Goal: Task Accomplishment & Management: Use online tool/utility

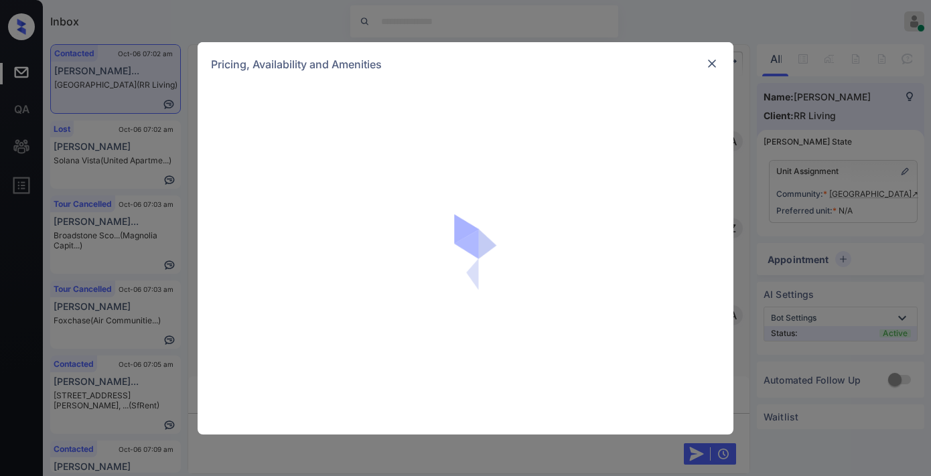
scroll to position [670, 0]
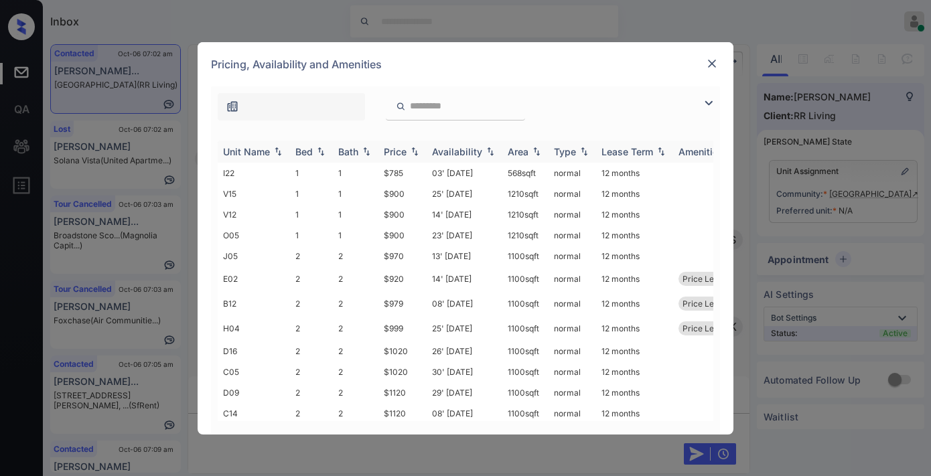
click at [411, 150] on img at bounding box center [414, 151] width 13 height 9
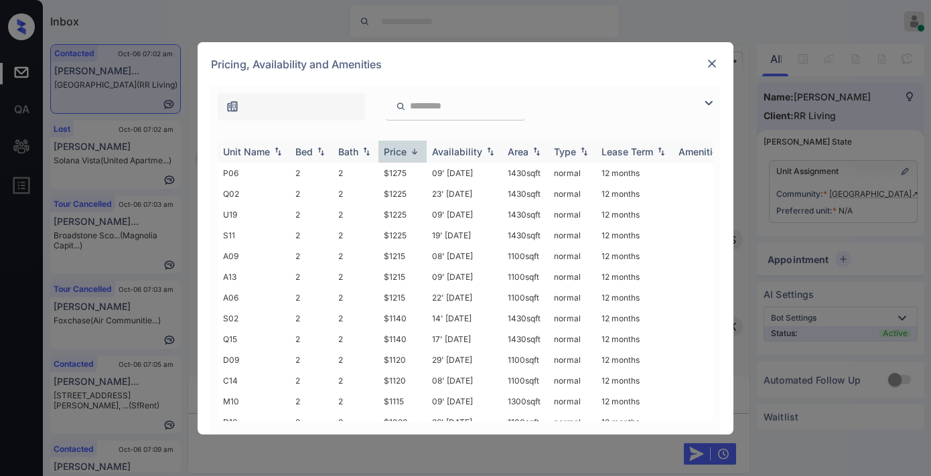
click at [411, 150] on img at bounding box center [414, 152] width 13 height 10
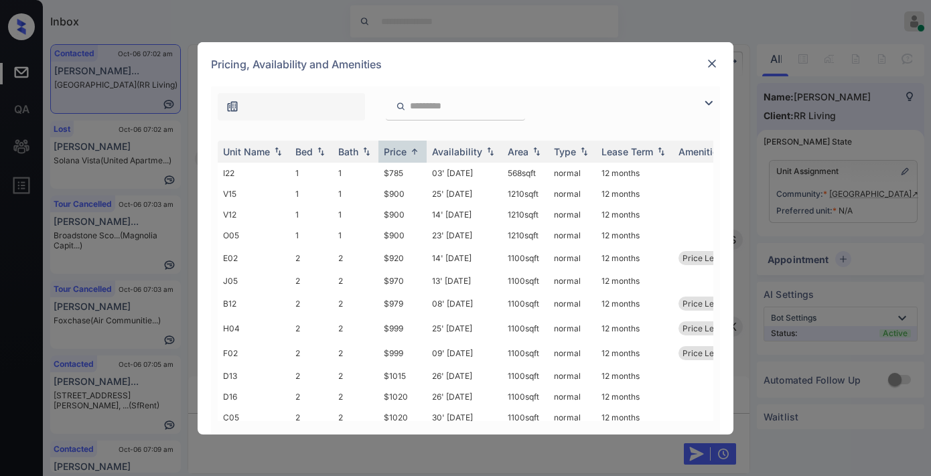
click at [709, 101] on img at bounding box center [709, 103] width 16 height 16
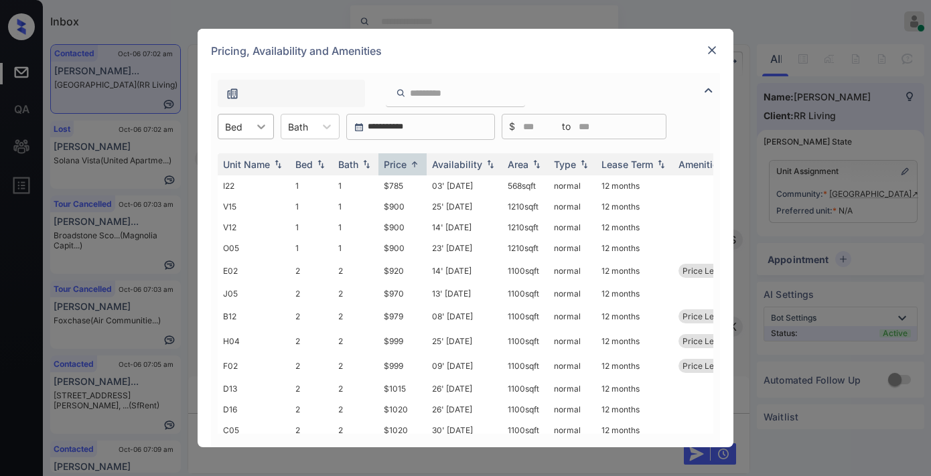
click at [259, 129] on icon at bounding box center [261, 126] width 13 height 13
click at [533, 57] on div "Pricing, Availability and Amenities" at bounding box center [466, 51] width 536 height 44
click at [714, 49] on img at bounding box center [711, 50] width 13 height 13
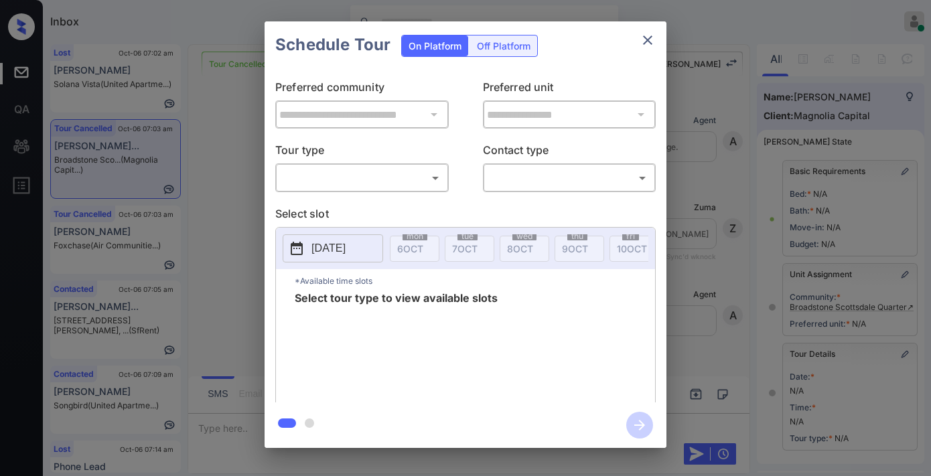
scroll to position [149, 0]
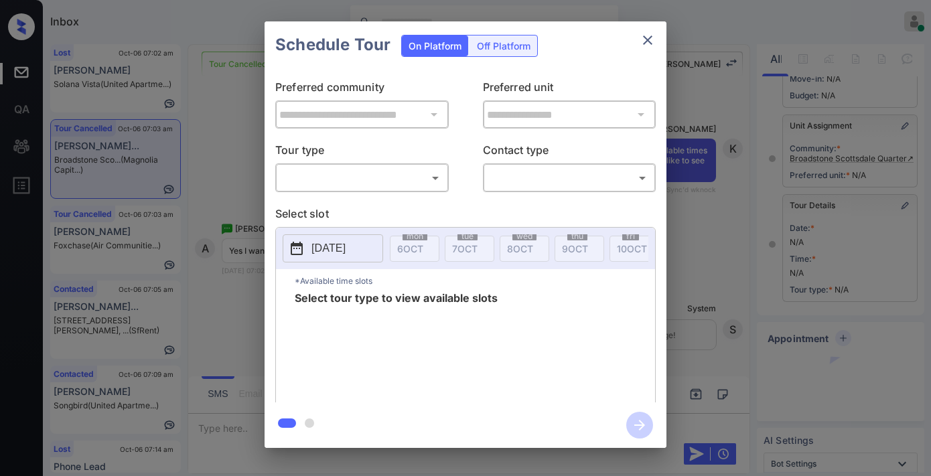
click at [329, 173] on body "Inbox [PERSON_NAME] Online Set yourself offline Set yourself on break Profile S…" at bounding box center [465, 238] width 931 height 476
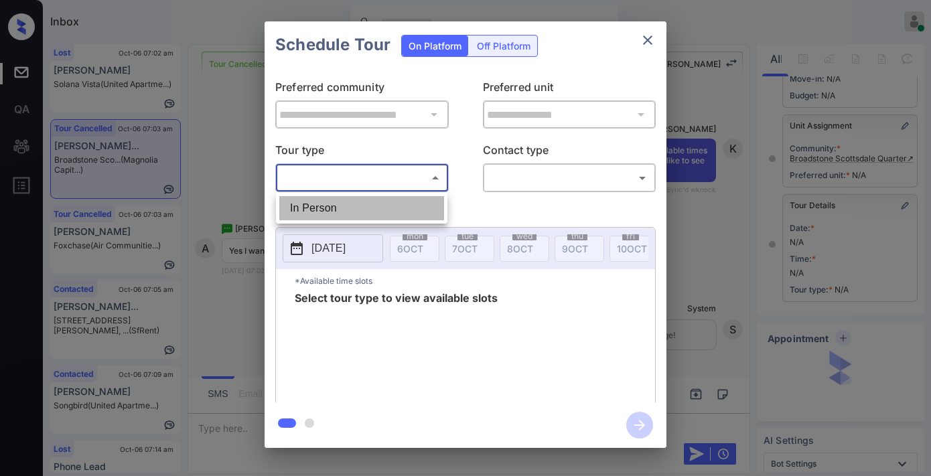
click at [346, 211] on li "In Person" at bounding box center [361, 208] width 165 height 24
type input "********"
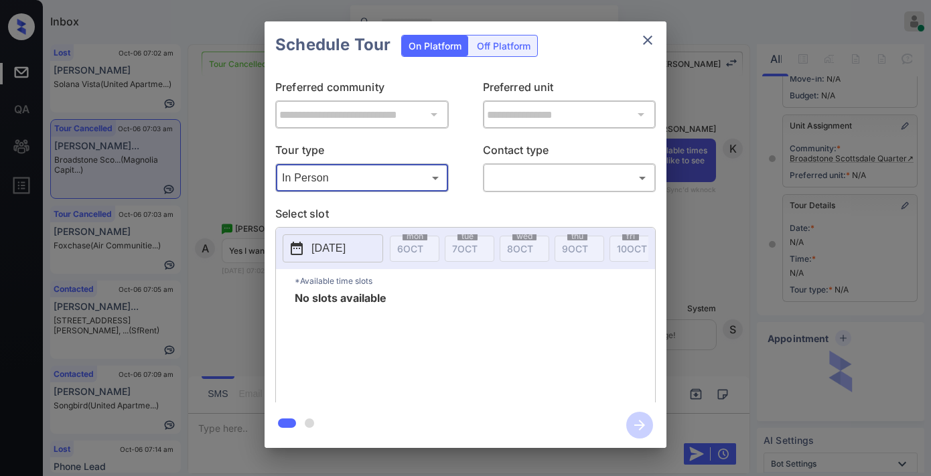
click at [691, 102] on div "**********" at bounding box center [465, 235] width 931 height 470
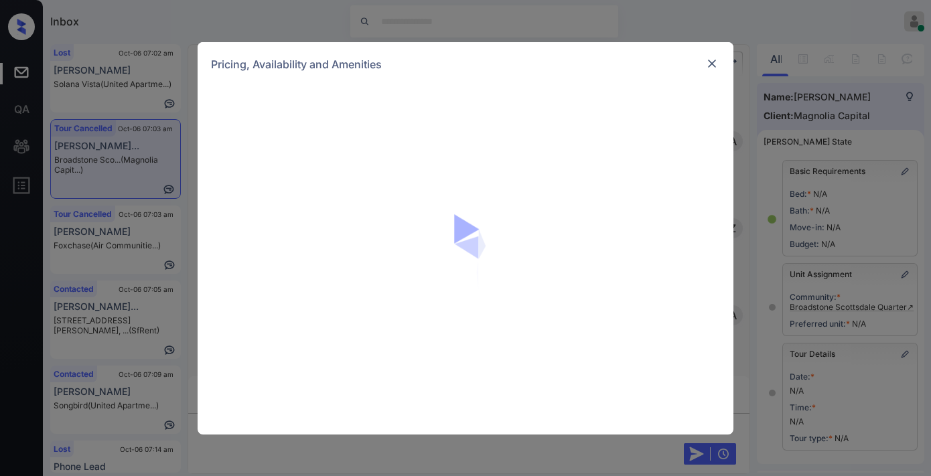
scroll to position [595, 0]
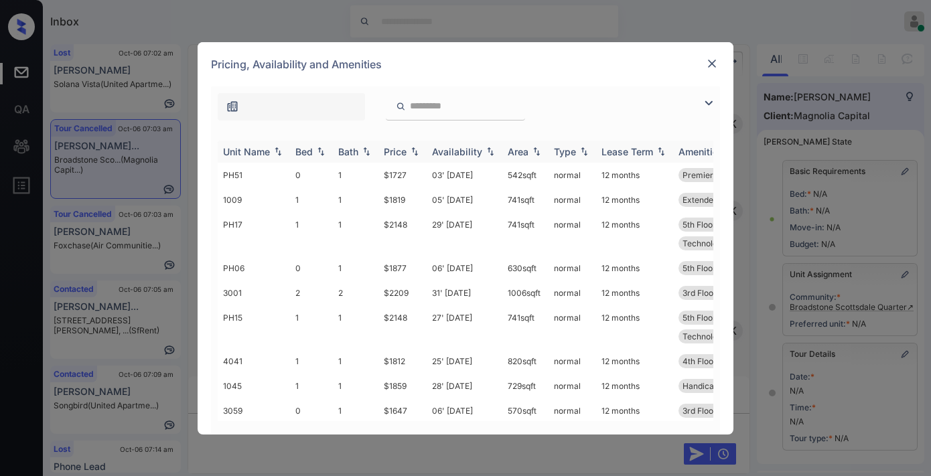
click at [410, 147] on img at bounding box center [414, 151] width 13 height 9
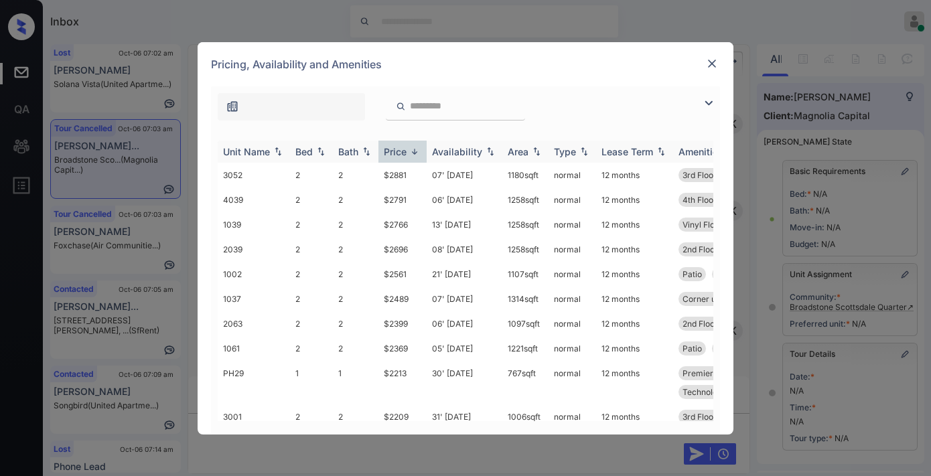
click at [410, 147] on img at bounding box center [414, 152] width 13 height 10
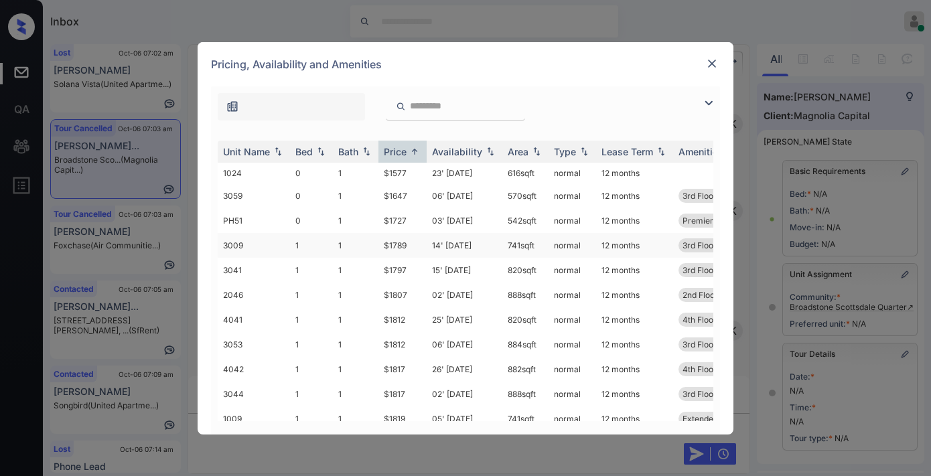
click at [425, 242] on td "$1789" at bounding box center [402, 245] width 48 height 25
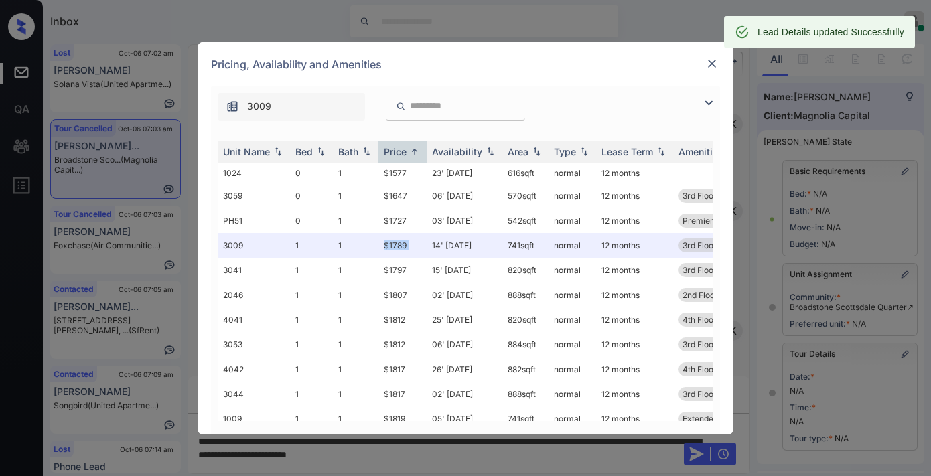
click at [711, 59] on img at bounding box center [711, 63] width 13 height 13
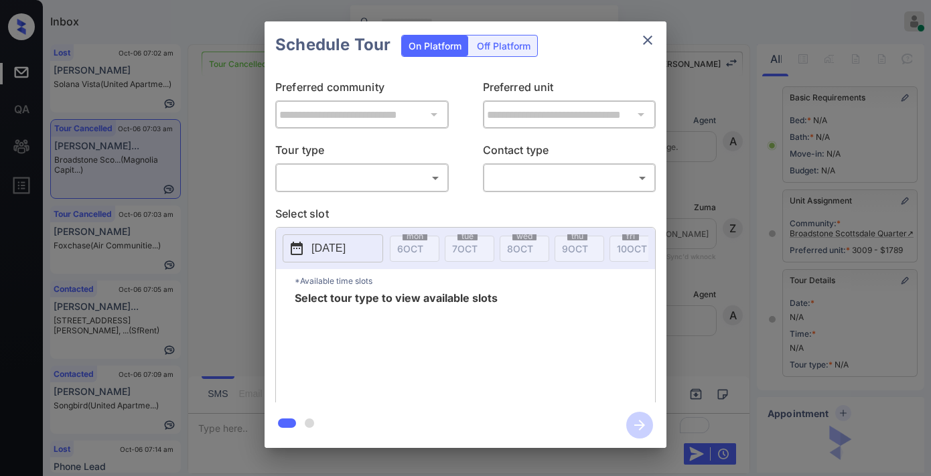
scroll to position [4048, 0]
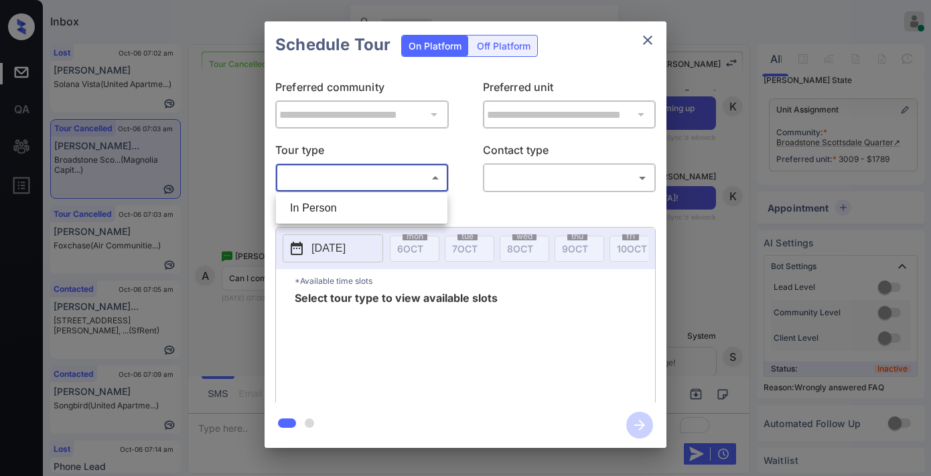
click at [412, 175] on body "Inbox Samantha Soliven Online Set yourself offline Set yourself on break Profil…" at bounding box center [465, 238] width 931 height 476
click at [402, 211] on li "In Person" at bounding box center [361, 208] width 165 height 24
type input "********"
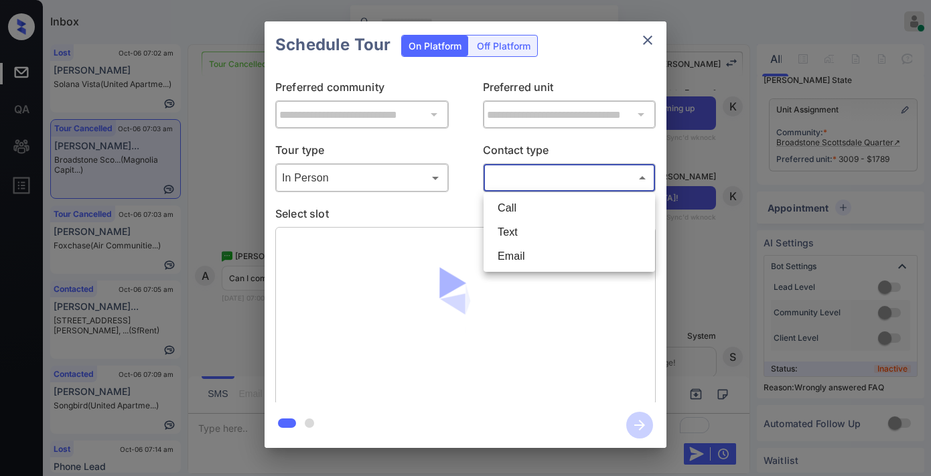
click at [524, 188] on body "Inbox Samantha Soliven Online Set yourself offline Set yourself on break Profil…" at bounding box center [465, 238] width 931 height 476
click at [533, 230] on li "Text" at bounding box center [569, 232] width 165 height 24
type input "****"
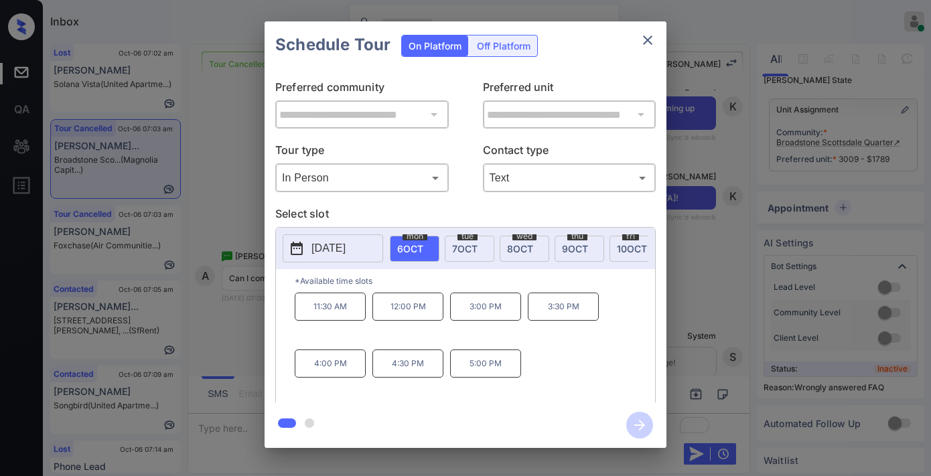
click at [346, 312] on p "11:30 AM" at bounding box center [330, 307] width 71 height 28
click at [691, 278] on div "**********" at bounding box center [465, 235] width 931 height 470
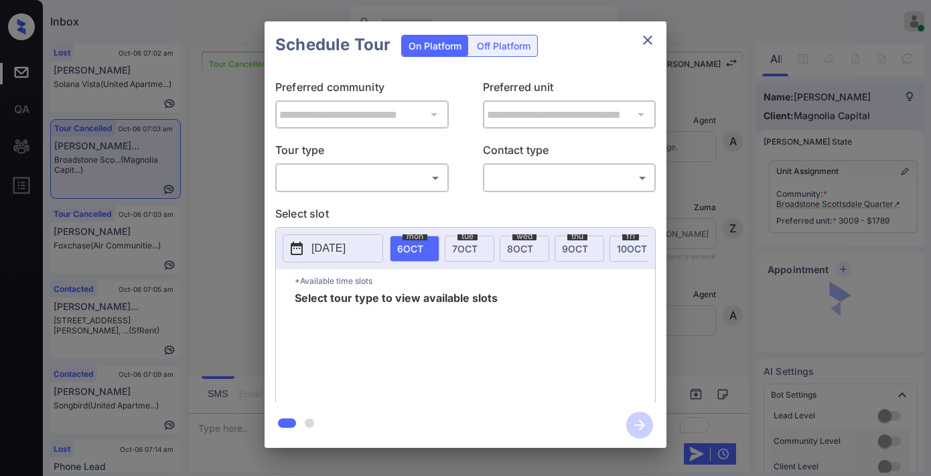
click at [386, 174] on body "Inbox [PERSON_NAME] Online Set yourself offline Set yourself on break Profile S…" at bounding box center [465, 238] width 931 height 476
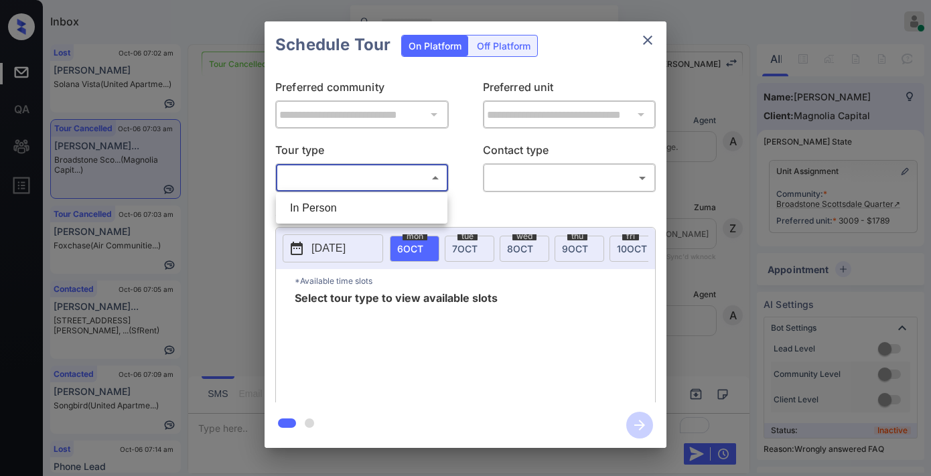
scroll to position [4048, 0]
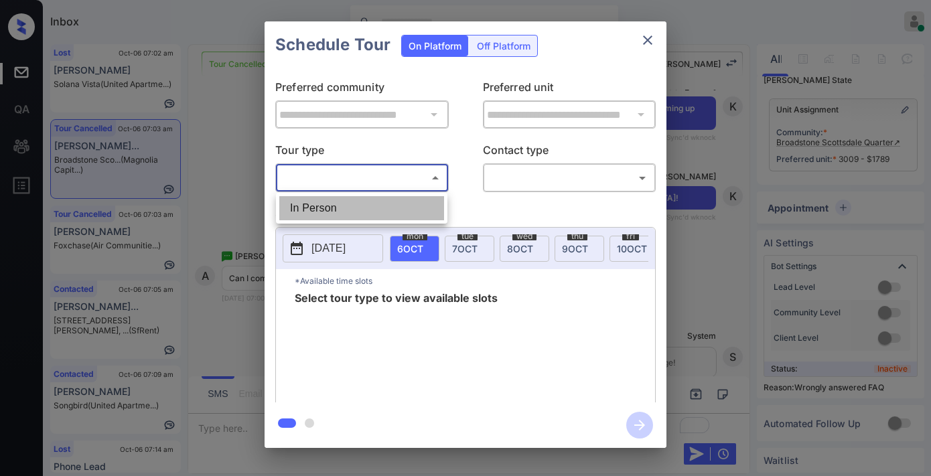
click at [374, 213] on li "In Person" at bounding box center [361, 208] width 165 height 24
type input "********"
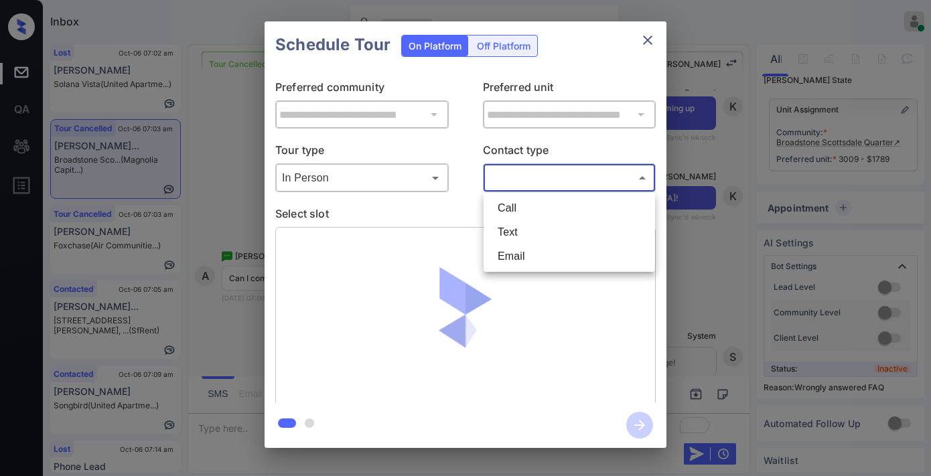
click at [513, 171] on body "Inbox [PERSON_NAME] Online Set yourself offline Set yourself on break Profile S…" at bounding box center [465, 238] width 931 height 476
click at [528, 230] on li "Text" at bounding box center [569, 232] width 165 height 24
type input "****"
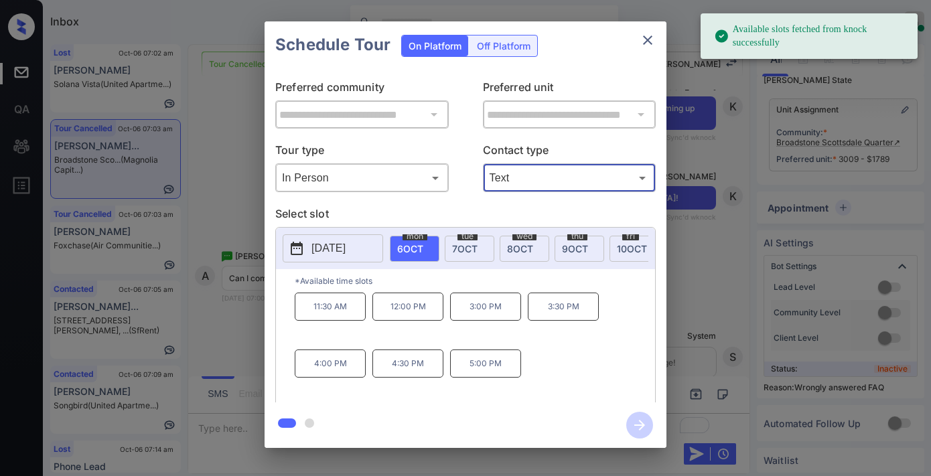
click at [324, 251] on p "2025-10-06" at bounding box center [328, 248] width 34 height 16
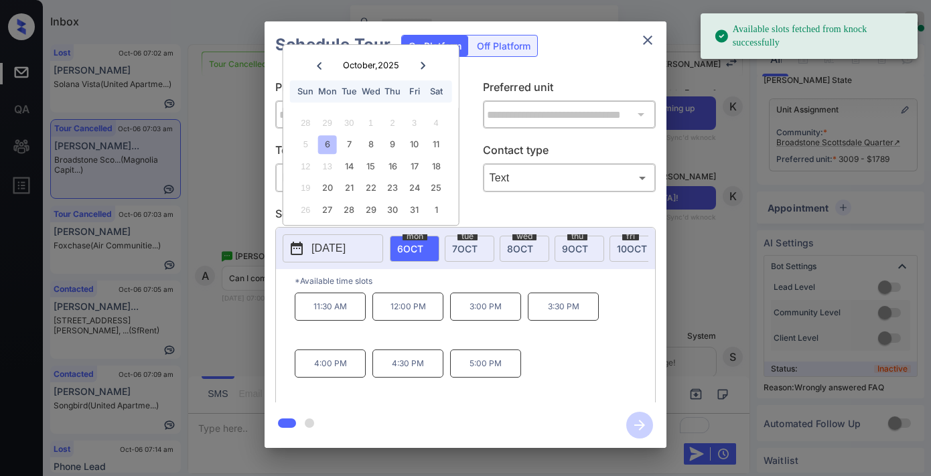
click at [329, 311] on p "11:30 AM" at bounding box center [330, 307] width 71 height 28
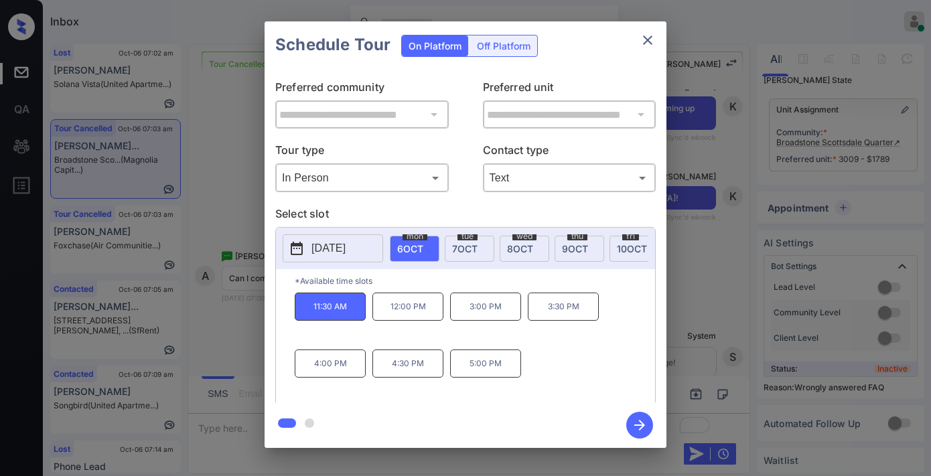
click at [644, 423] on icon "button" at bounding box center [639, 425] width 27 height 27
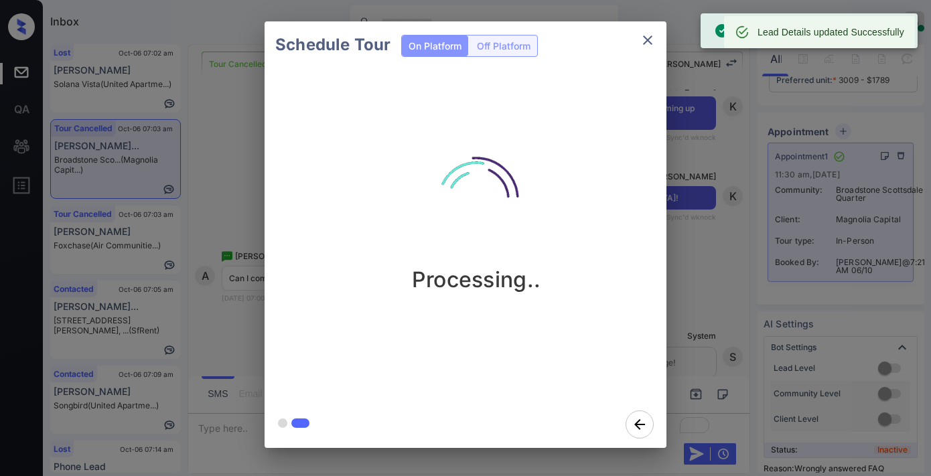
scroll to position [257, 0]
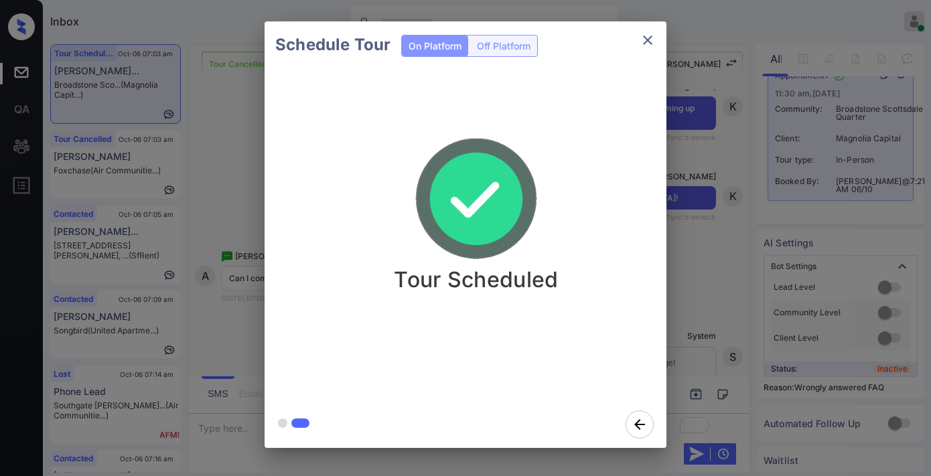
click at [565, 190] on div "Tour Scheduled" at bounding box center [476, 213] width 402 height 160
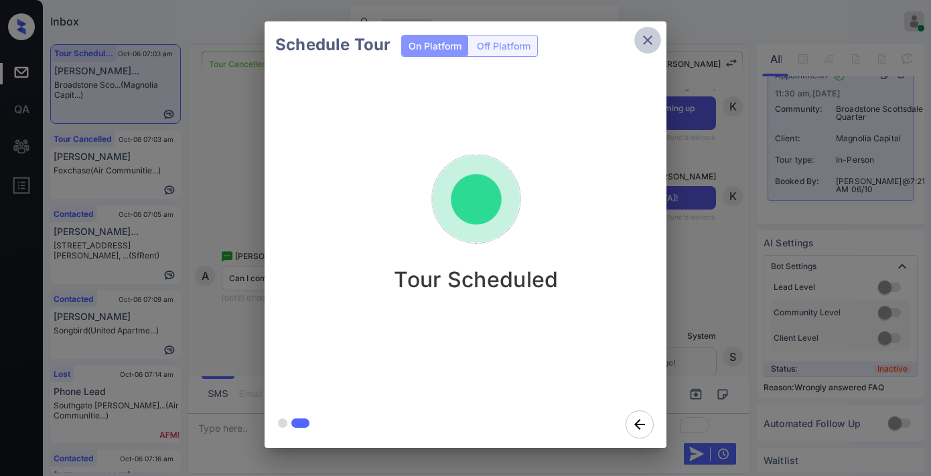
click at [640, 36] on icon "close" at bounding box center [648, 40] width 16 height 16
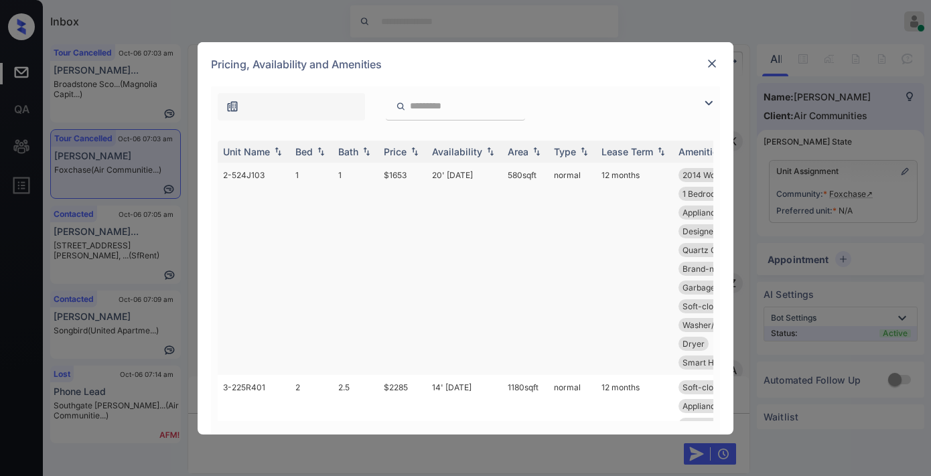
click at [397, 151] on div "Price" at bounding box center [395, 151] width 23 height 11
click at [403, 179] on td "$1653" at bounding box center [402, 269] width 48 height 212
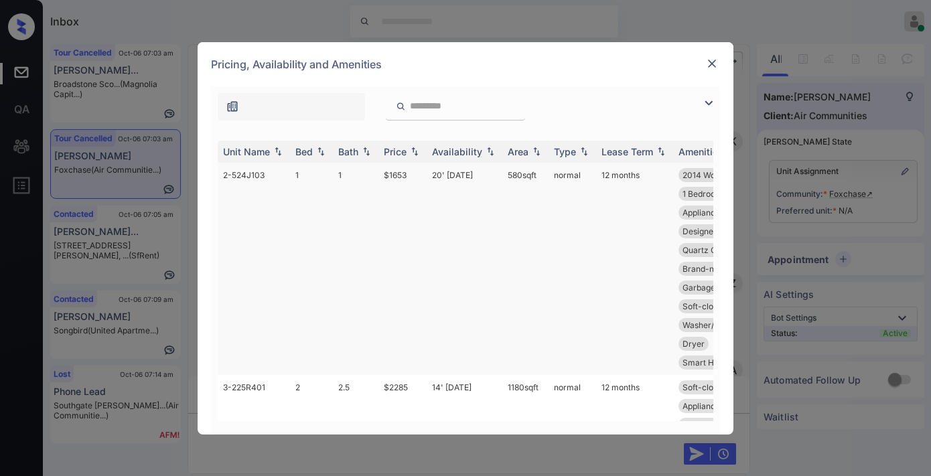
click at [403, 179] on td "$1653" at bounding box center [402, 269] width 48 height 212
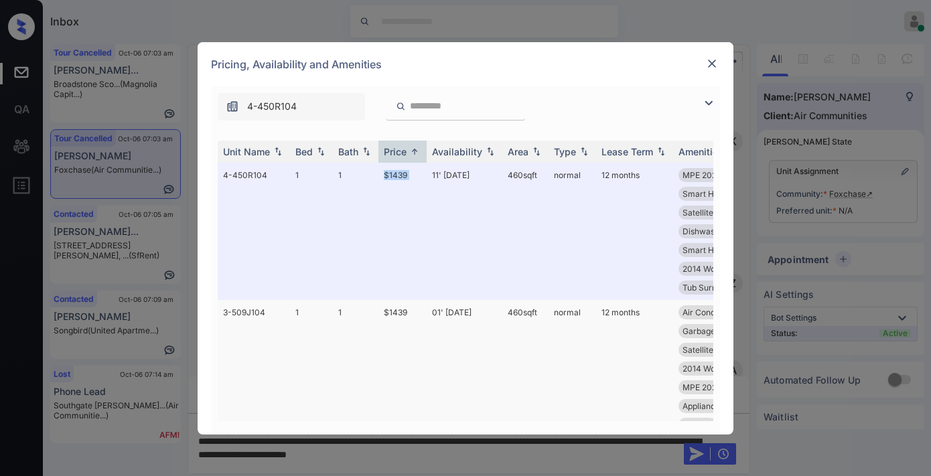
scroll to position [74, 0]
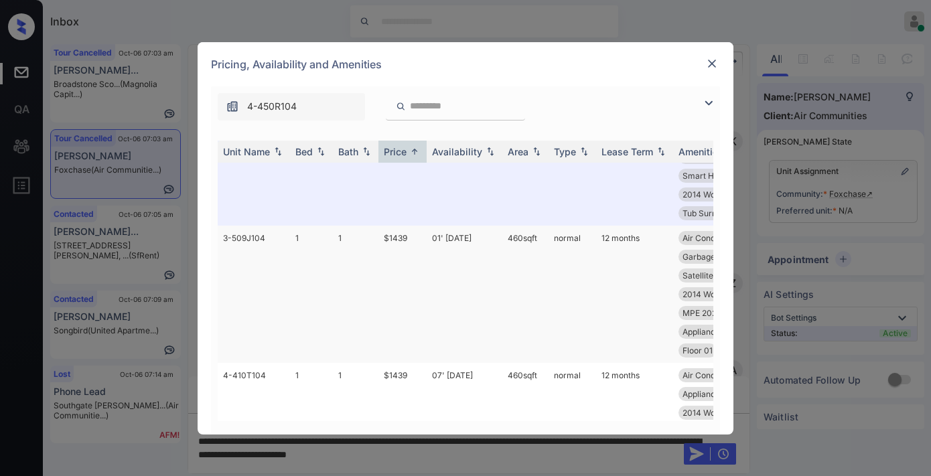
click at [407, 250] on td "$1439" at bounding box center [402, 294] width 48 height 137
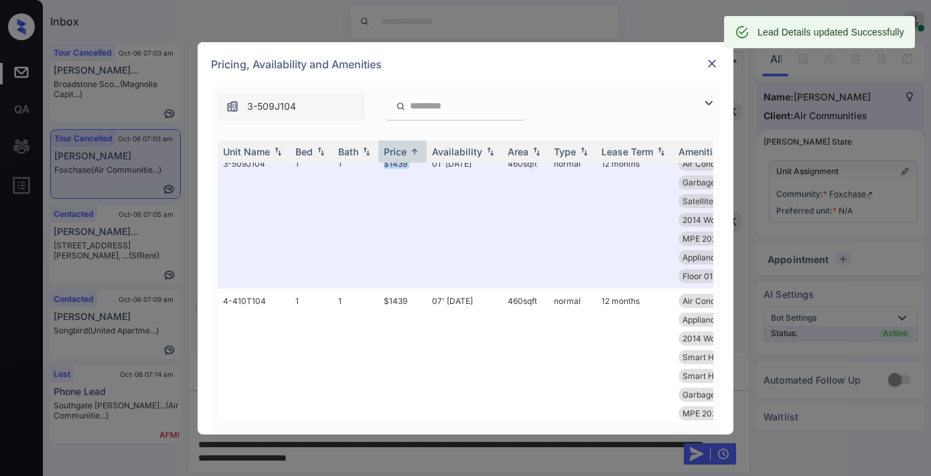
scroll to position [297, 0]
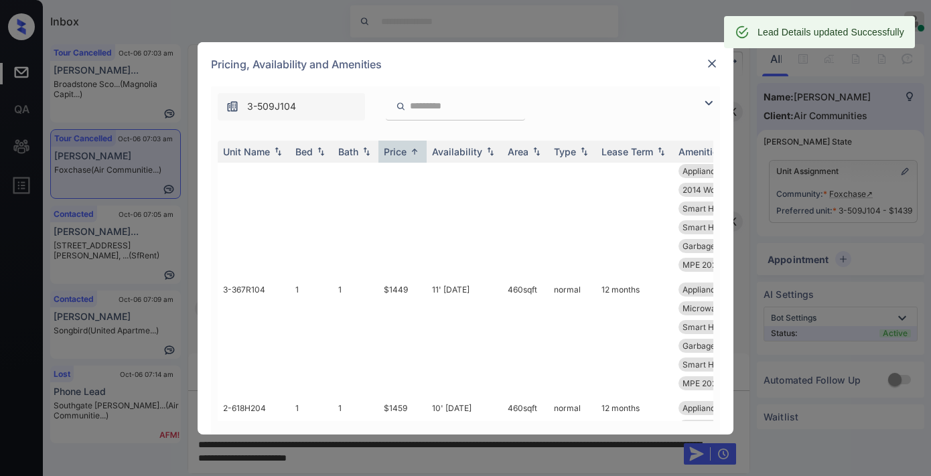
click at [712, 64] on img at bounding box center [711, 63] width 13 height 13
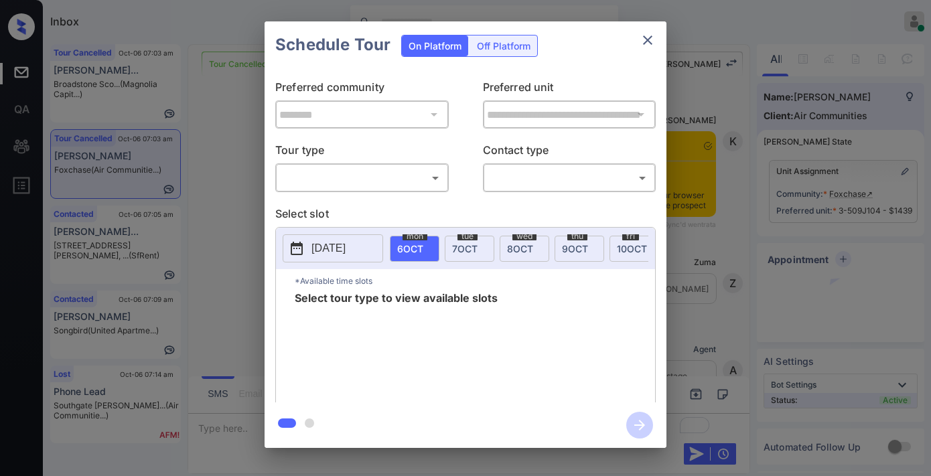
scroll to position [9587, 0]
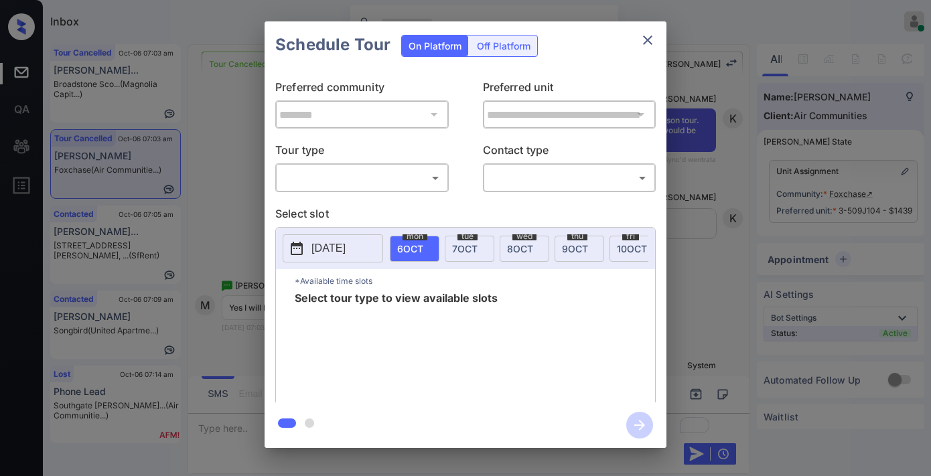
click at [403, 171] on body "Inbox [PERSON_NAME] Online Set yourself offline Set yourself on break Profile S…" at bounding box center [465, 238] width 931 height 476
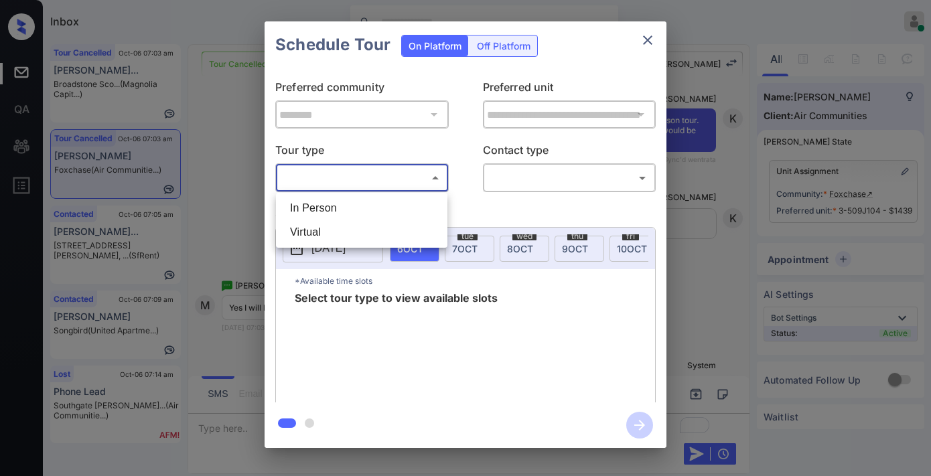
click at [395, 202] on li "In Person" at bounding box center [361, 208] width 165 height 24
type input "********"
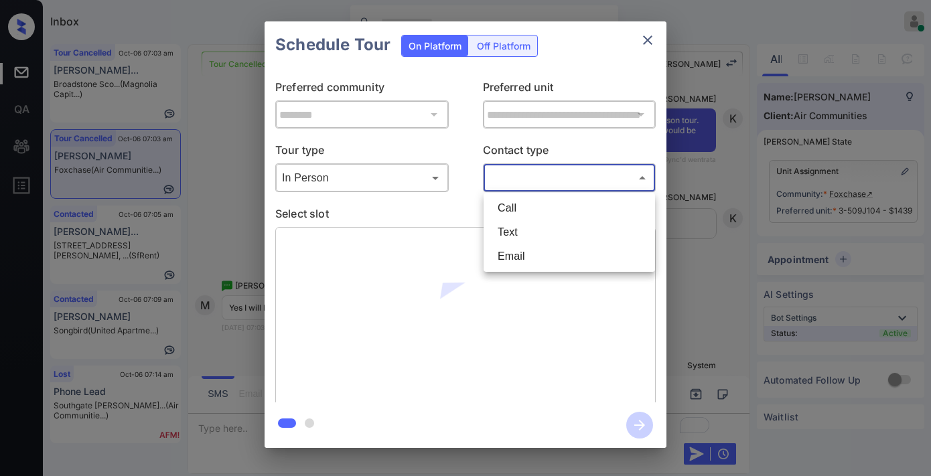
click at [538, 171] on body "Inbox [PERSON_NAME] Online Set yourself offline Set yourself on break Profile S…" at bounding box center [465, 238] width 931 height 476
click at [536, 235] on li "Text" at bounding box center [569, 232] width 165 height 24
type input "****"
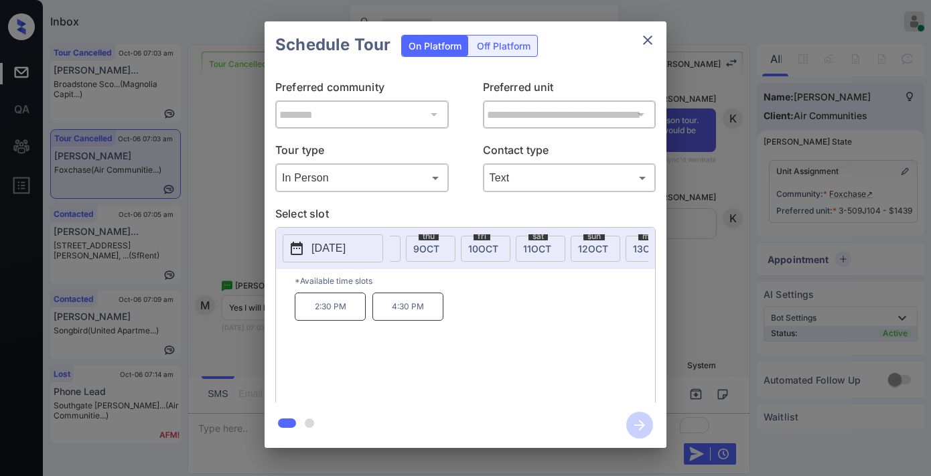
scroll to position [0, 178]
click at [621, 249] on span "[DATE]" at bounding box center [619, 248] width 30 height 11
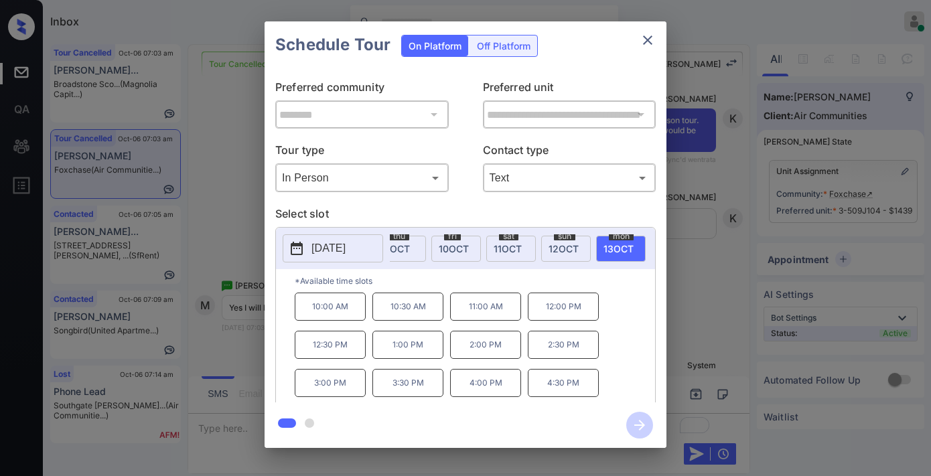
click at [382, 312] on p "10:30 AM" at bounding box center [407, 307] width 71 height 28
click at [651, 423] on icon "button" at bounding box center [639, 425] width 27 height 27
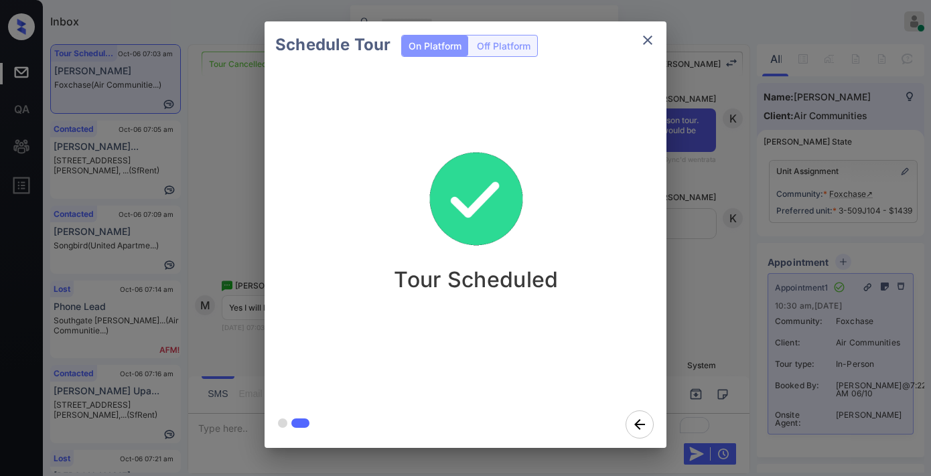
click at [650, 44] on icon "close" at bounding box center [648, 40] width 16 height 16
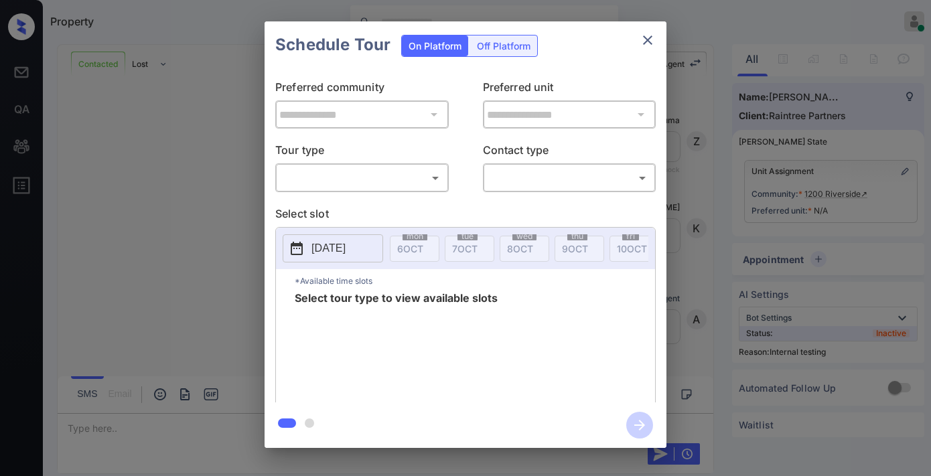
scroll to position [4745, 0]
click at [366, 183] on body "Property Samantha Soliven Online Set yourself offline Set yourself on break Pro…" at bounding box center [465, 238] width 931 height 476
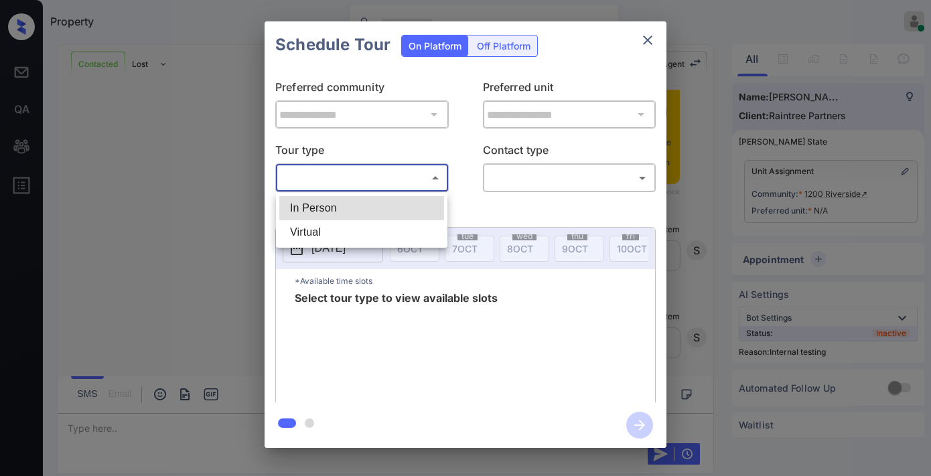
click at [362, 206] on li "In Person" at bounding box center [361, 208] width 165 height 24
type input "********"
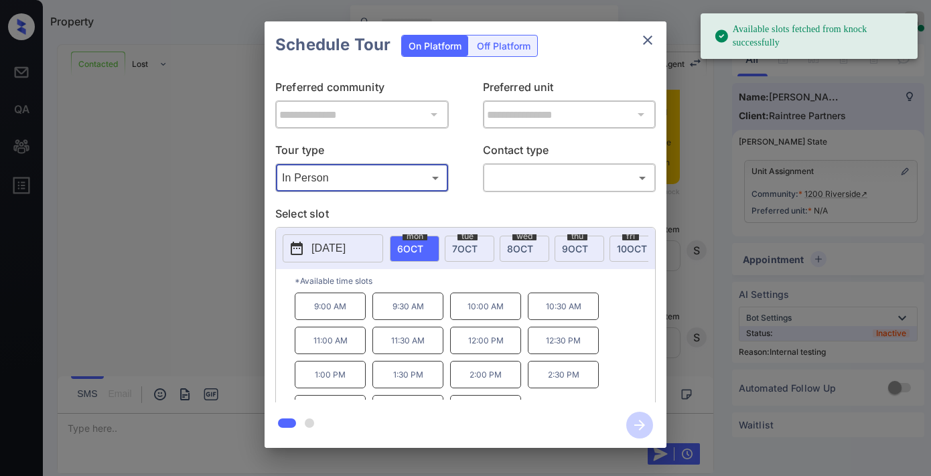
click at [461, 243] on span "7 OCT" at bounding box center [464, 248] width 25 height 11
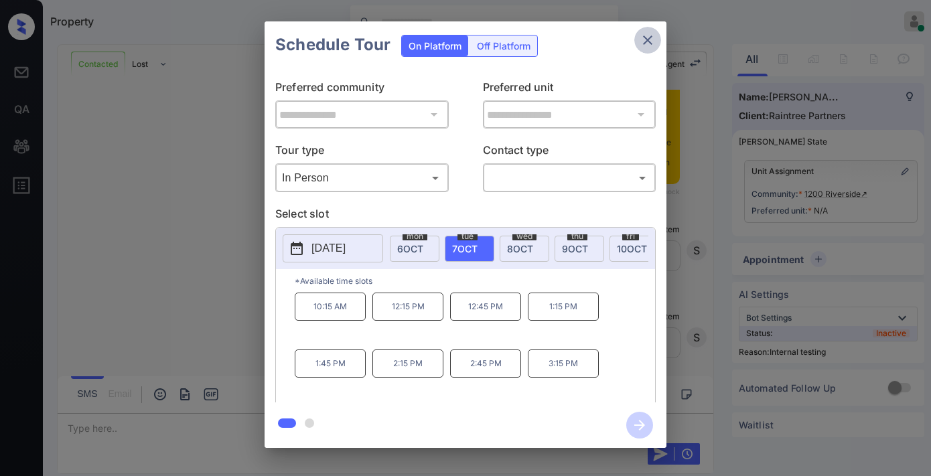
click at [650, 36] on icon "close" at bounding box center [648, 40] width 16 height 16
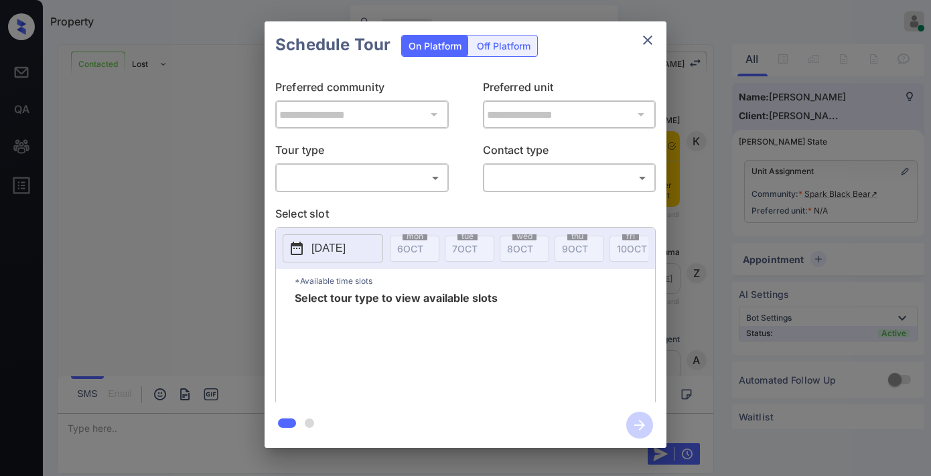
scroll to position [2120, 0]
click at [363, 178] on body "Property [PERSON_NAME] Online Set yourself offline Set yourself on break Profil…" at bounding box center [465, 238] width 931 height 476
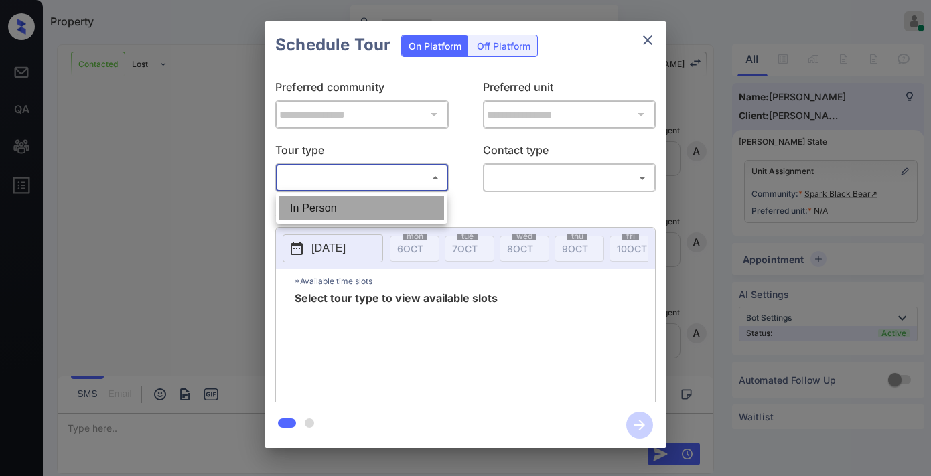
click at [355, 208] on li "In Person" at bounding box center [361, 208] width 165 height 24
type input "********"
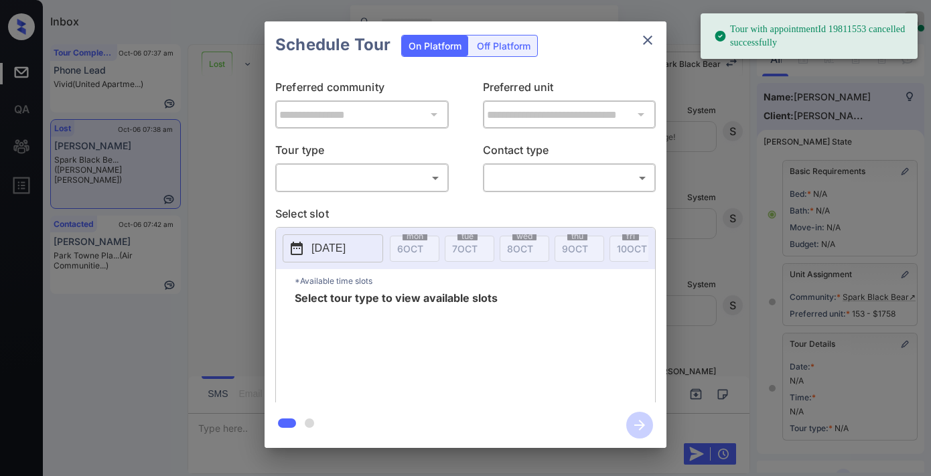
scroll to position [186, 0]
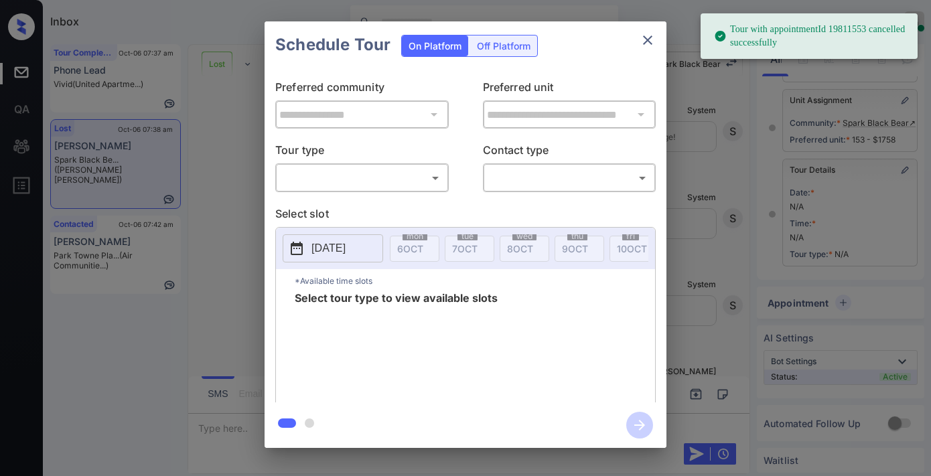
click at [404, 176] on body "Tour with appointmentId 19811553 cancelled successfully Inbox [PERSON_NAME] Onl…" at bounding box center [465, 238] width 931 height 476
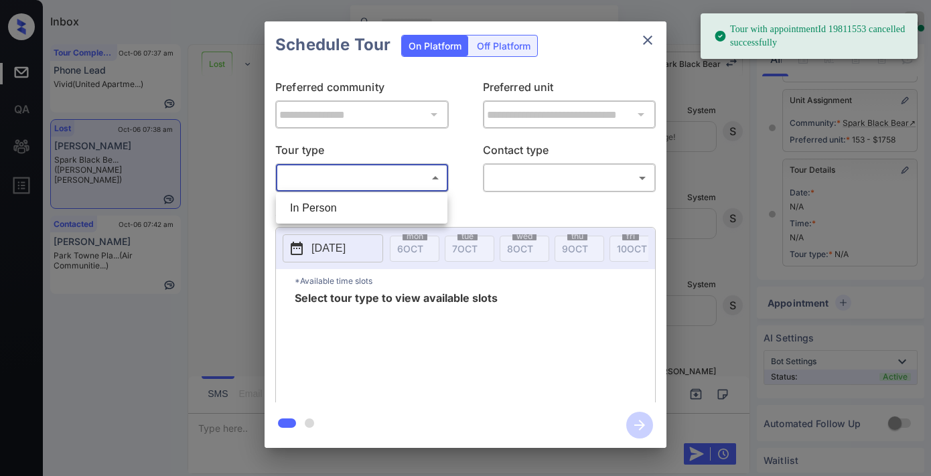
click at [394, 209] on li "In Person" at bounding box center [361, 208] width 165 height 24
type input "********"
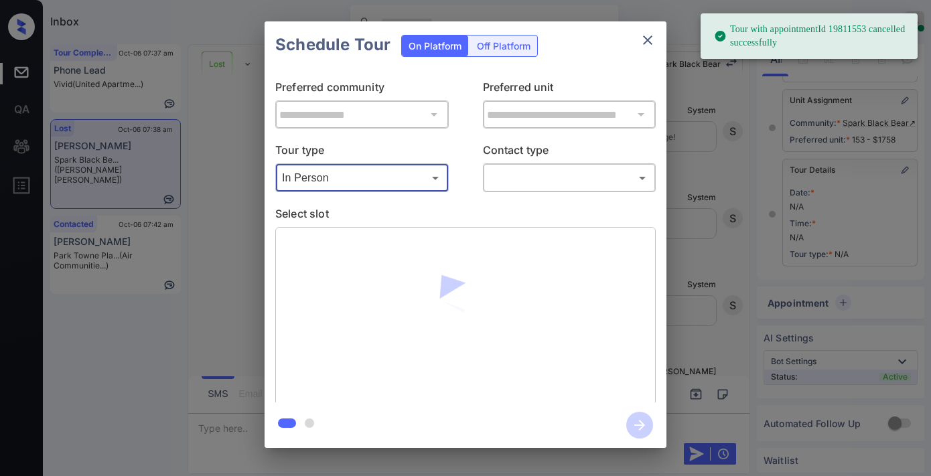
click at [537, 188] on body "Tour with appointmentId 19811553 cancelled successfully Inbox [PERSON_NAME] Onl…" at bounding box center [465, 238] width 931 height 476
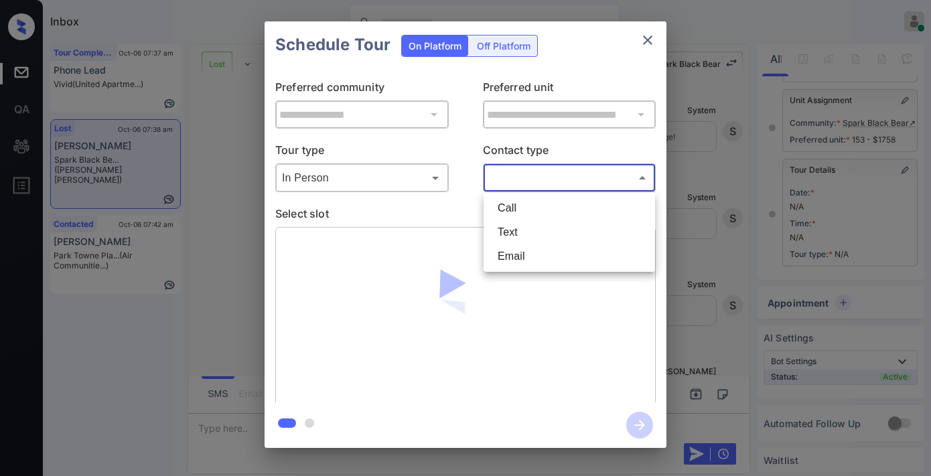
click at [551, 260] on li "Email" at bounding box center [569, 256] width 165 height 24
type input "*****"
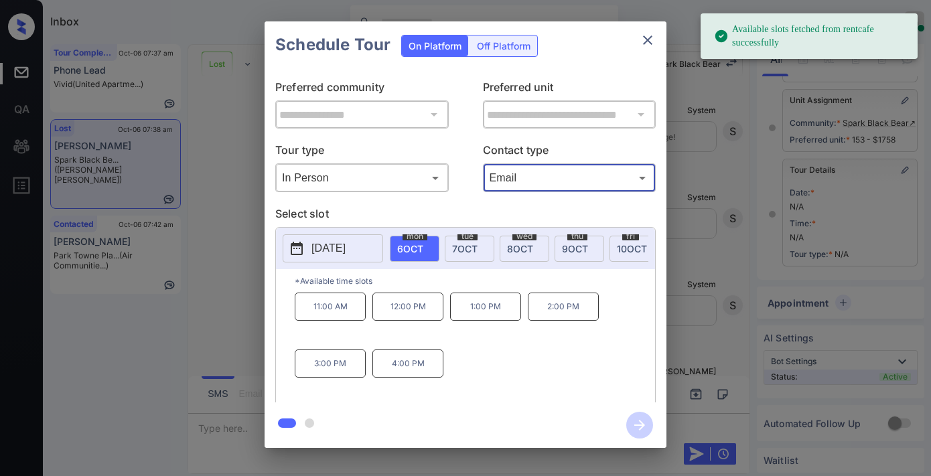
click at [420, 311] on p "12:00 PM" at bounding box center [407, 307] width 71 height 28
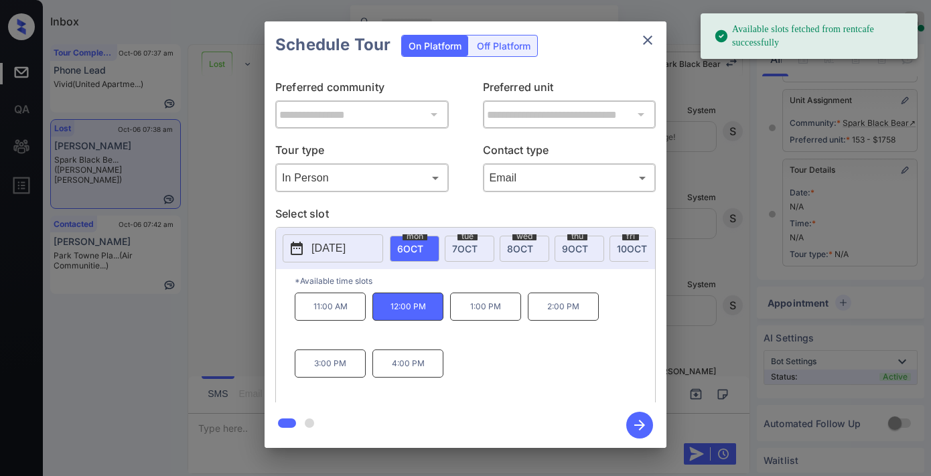
click at [645, 424] on icon "button" at bounding box center [639, 425] width 27 height 27
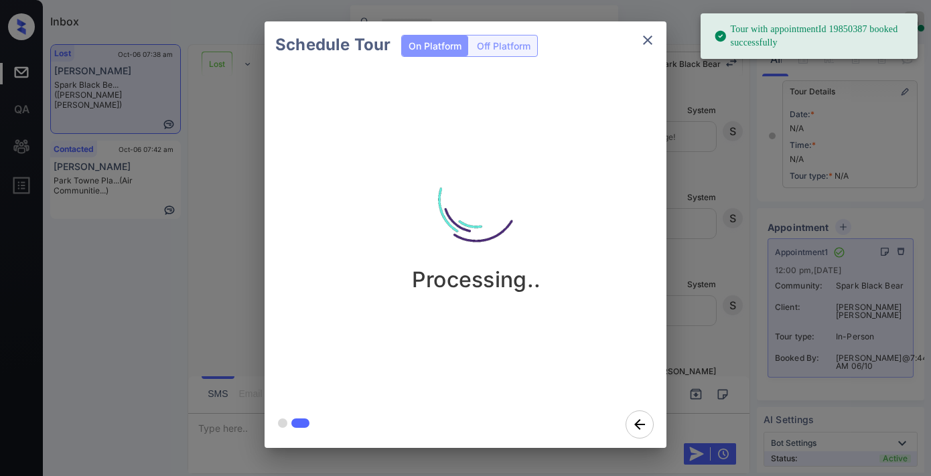
scroll to position [346, 0]
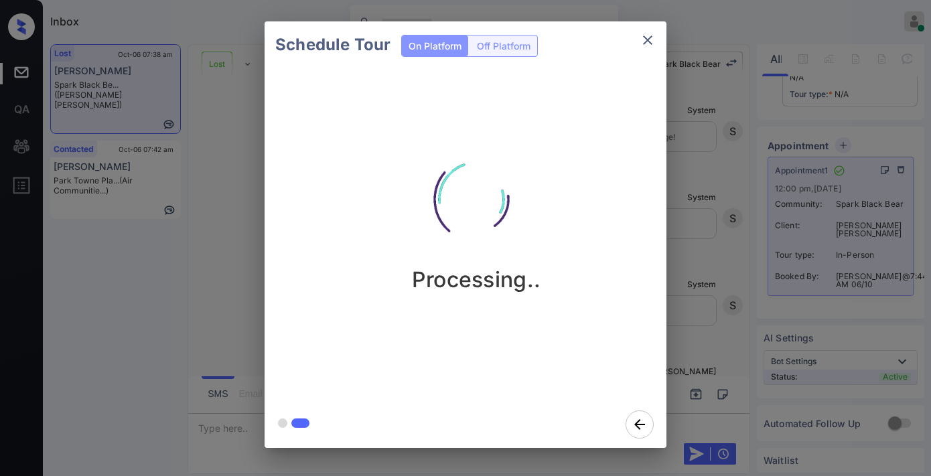
click at [501, 182] on img at bounding box center [476, 200] width 134 height 134
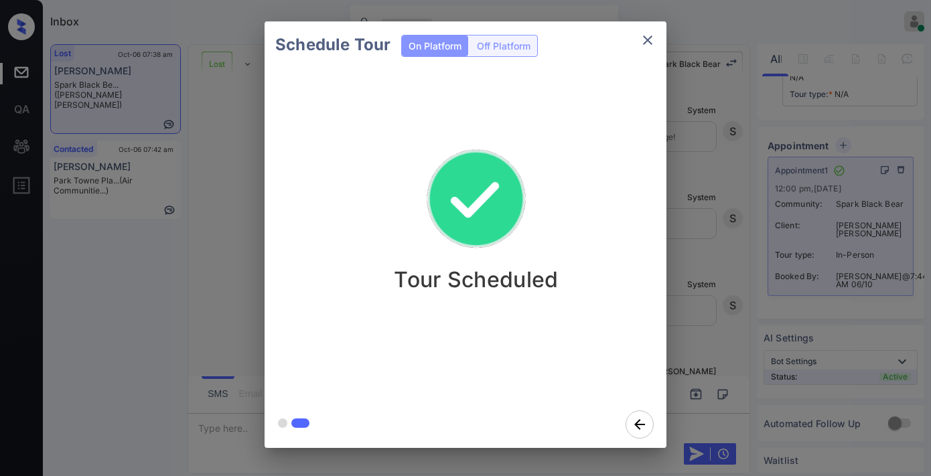
click at [642, 35] on icon "close" at bounding box center [648, 40] width 16 height 16
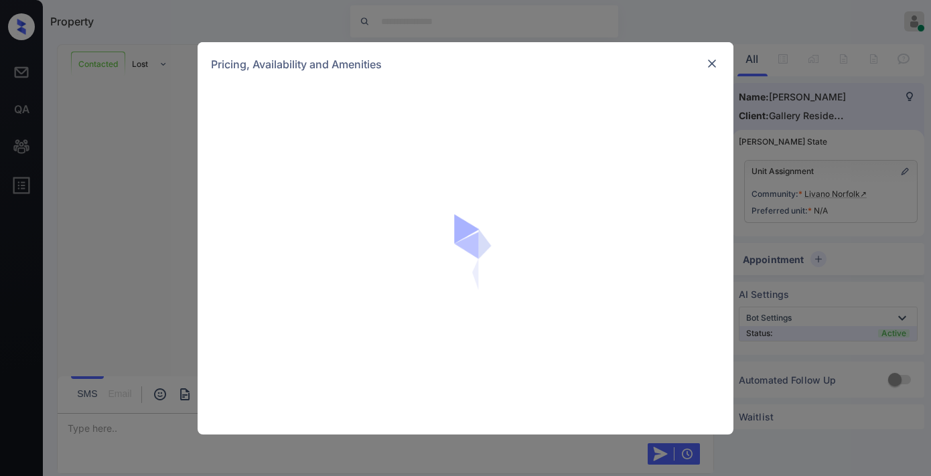
scroll to position [918, 0]
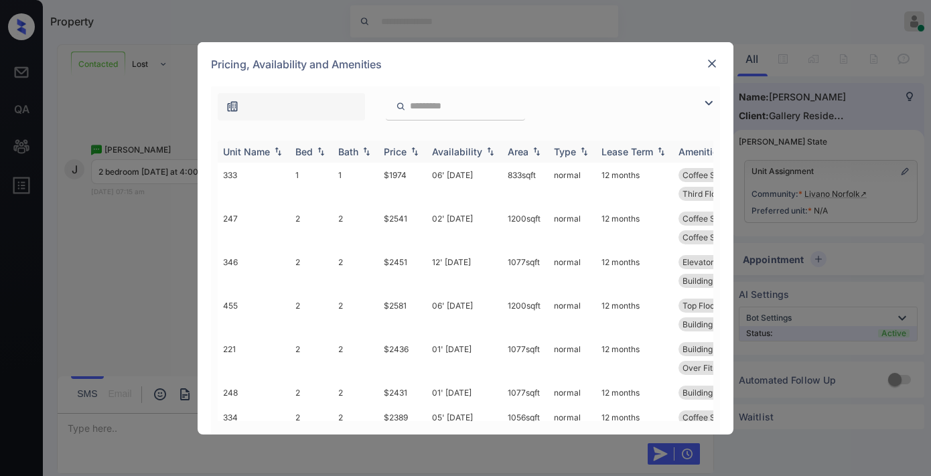
click at [398, 150] on div "Price" at bounding box center [395, 151] width 23 height 11
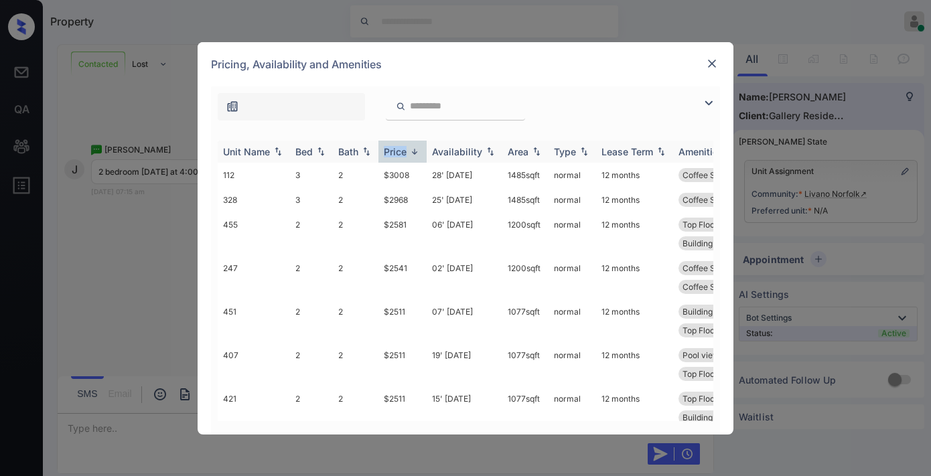
click at [398, 150] on div "Price" at bounding box center [395, 151] width 23 height 11
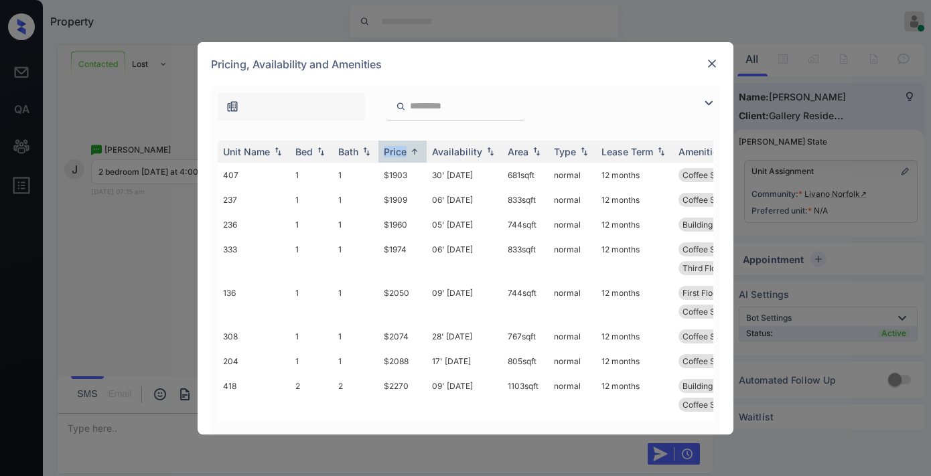
click at [713, 105] on img at bounding box center [709, 103] width 16 height 16
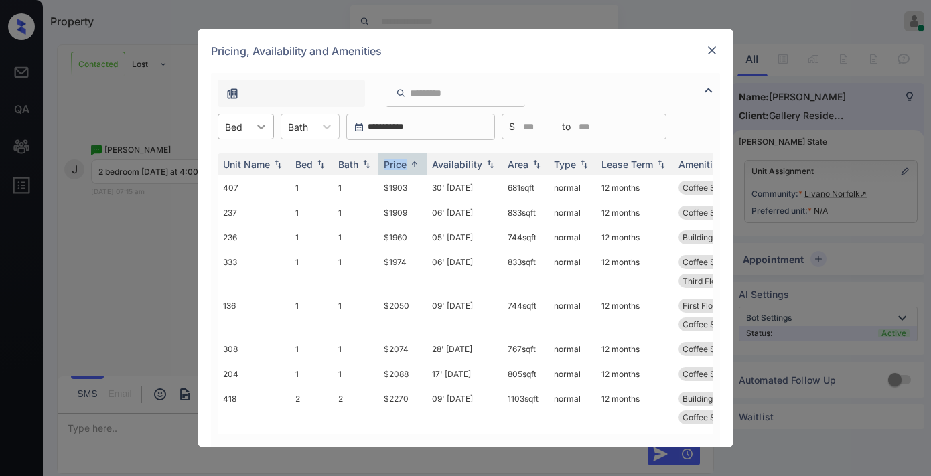
click at [255, 126] on icon at bounding box center [261, 126] width 13 height 13
click at [257, 178] on div "2" at bounding box center [246, 183] width 56 height 24
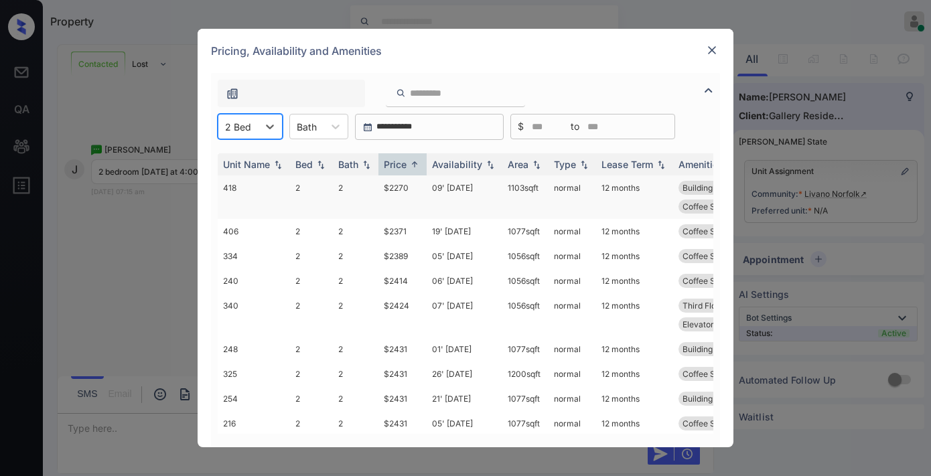
click at [399, 189] on td "$2270" at bounding box center [402, 197] width 48 height 44
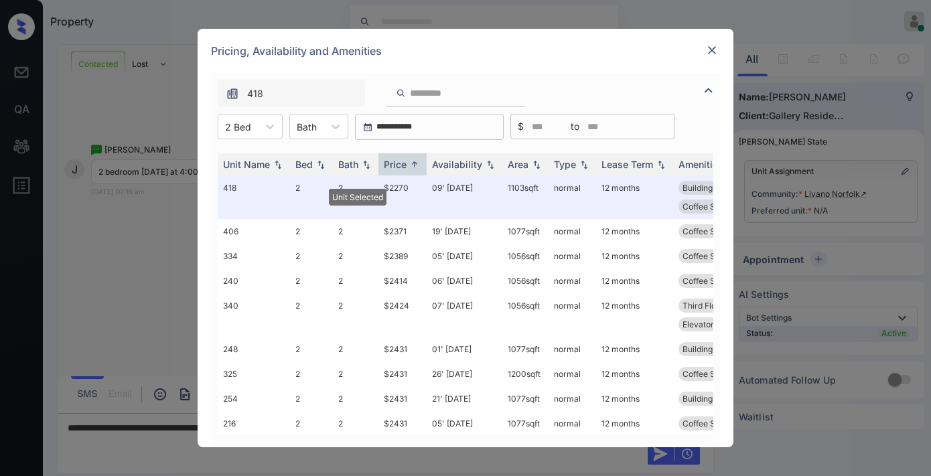
click at [545, 74] on div "418" at bounding box center [465, 90] width 509 height 34
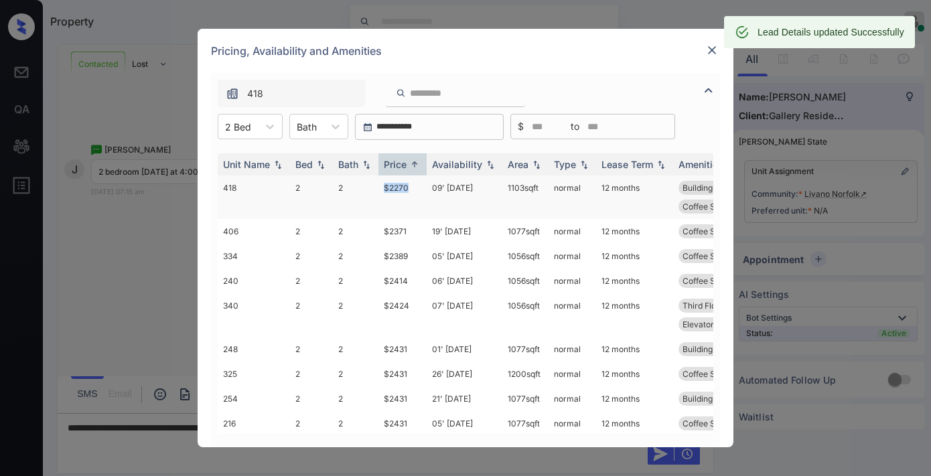
drag, startPoint x: 412, startPoint y: 186, endPoint x: 378, endPoint y: 186, distance: 33.5
click at [378, 186] on td "$2270" at bounding box center [402, 197] width 48 height 44
copy td "$2270"
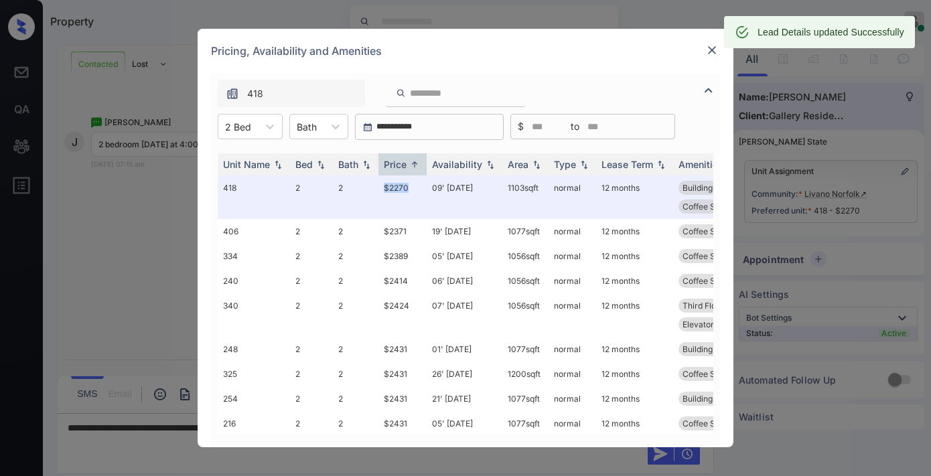
click at [713, 52] on img at bounding box center [711, 50] width 13 height 13
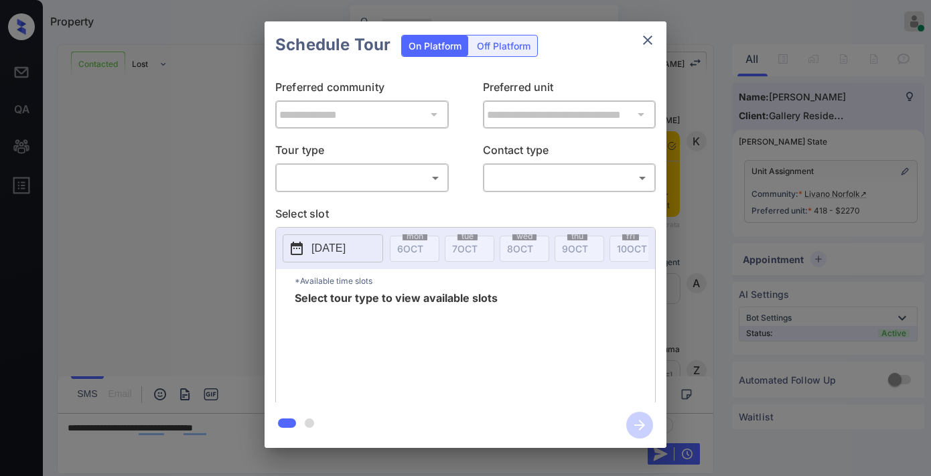
scroll to position [918, 0]
click at [358, 185] on body "Property [PERSON_NAME] Online Set yourself offline Set yourself on break Profil…" at bounding box center [465, 238] width 931 height 476
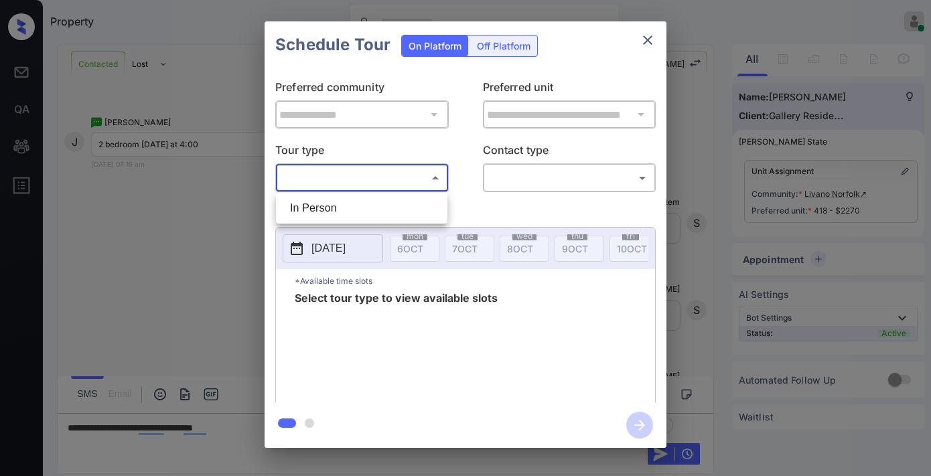
click at [368, 211] on li "In Person" at bounding box center [361, 208] width 165 height 24
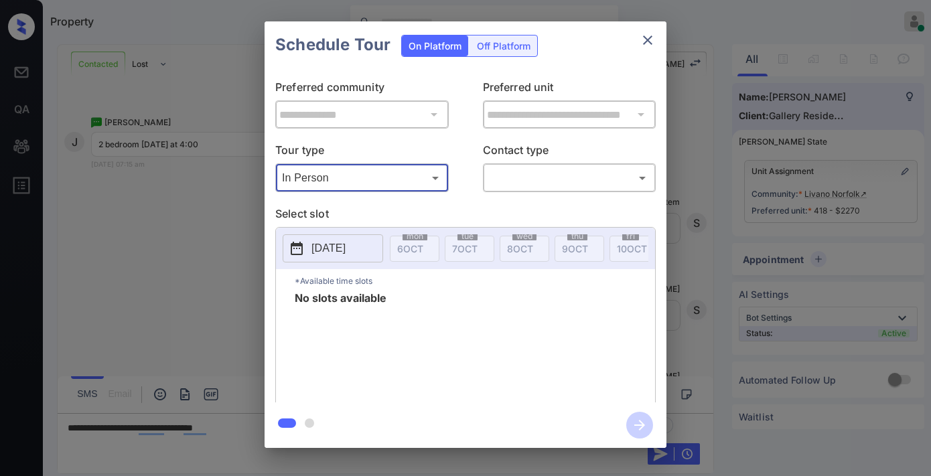
type input "********"
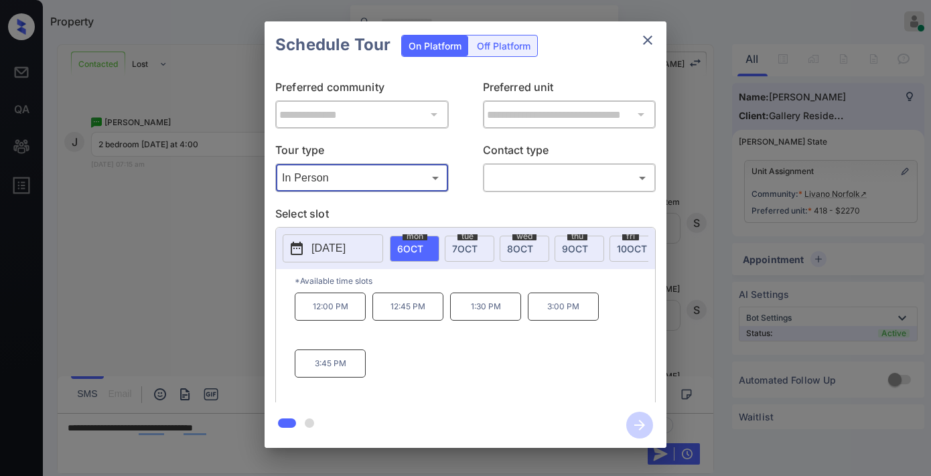
click at [346, 250] on p "[DATE]" at bounding box center [328, 248] width 34 height 16
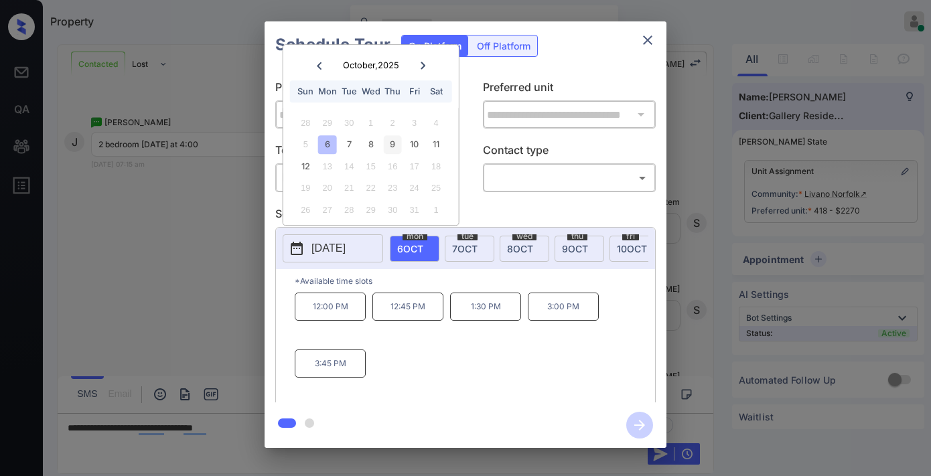
click at [396, 141] on div "9" at bounding box center [393, 145] width 18 height 18
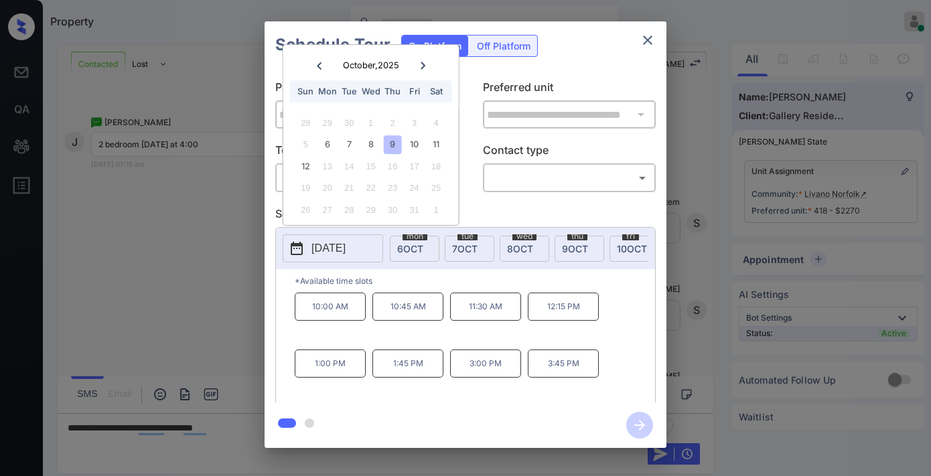
click at [643, 36] on icon "close" at bounding box center [648, 40] width 16 height 16
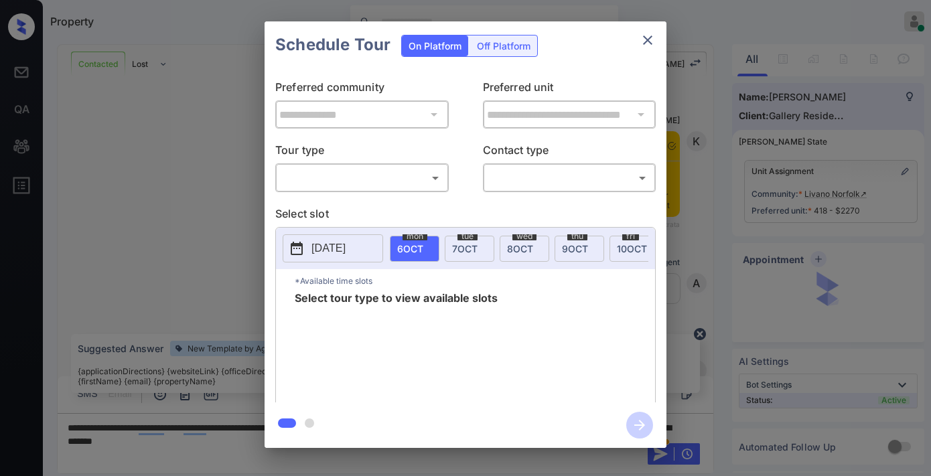
scroll to position [857, 0]
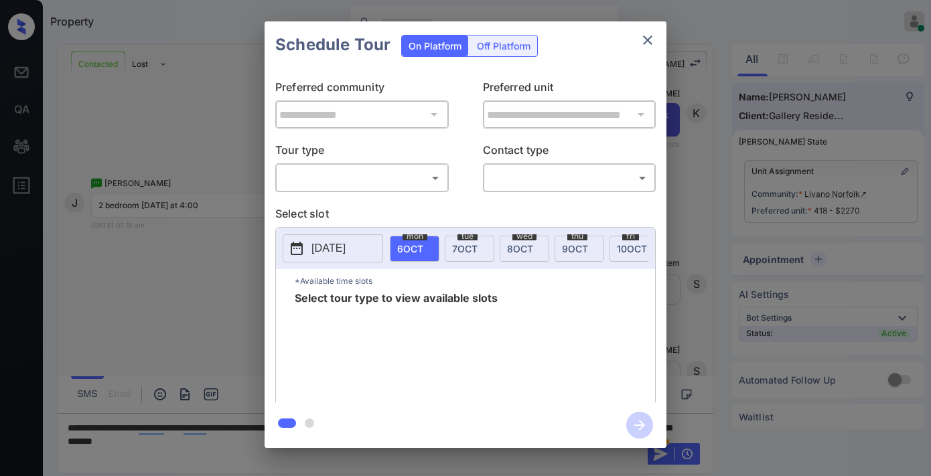
click at [398, 177] on body "Property [PERSON_NAME] Online Set yourself offline Set yourself on break Profil…" at bounding box center [465, 238] width 931 height 476
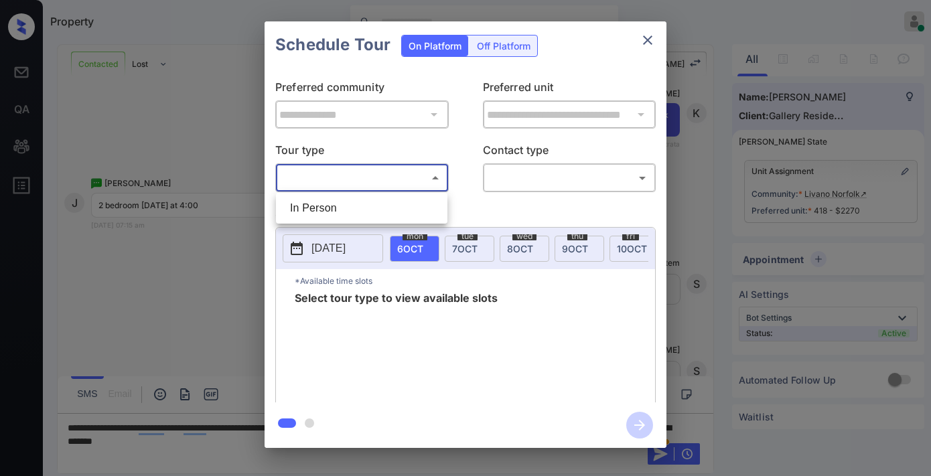
click at [398, 213] on li "In Person" at bounding box center [361, 208] width 165 height 24
type input "********"
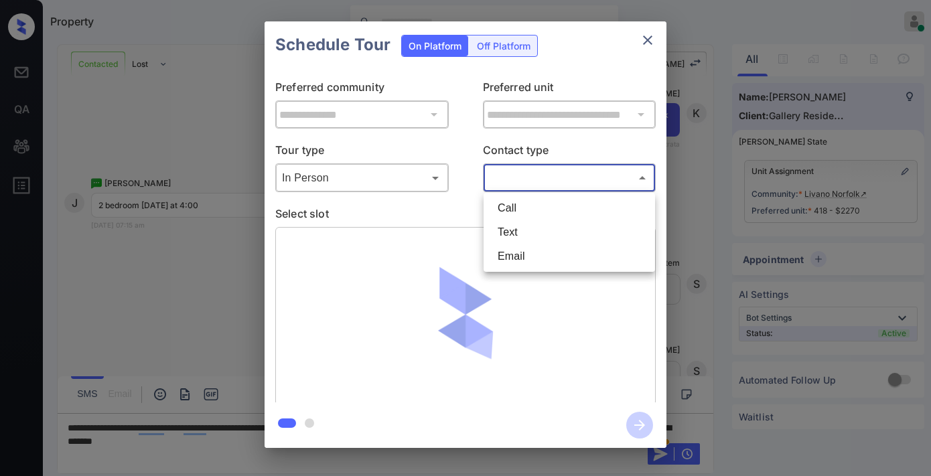
click at [574, 177] on body "Property [PERSON_NAME] Online Set yourself offline Set yourself on break Profil…" at bounding box center [465, 238] width 931 height 476
click at [551, 226] on li "Text" at bounding box center [569, 232] width 165 height 24
type input "****"
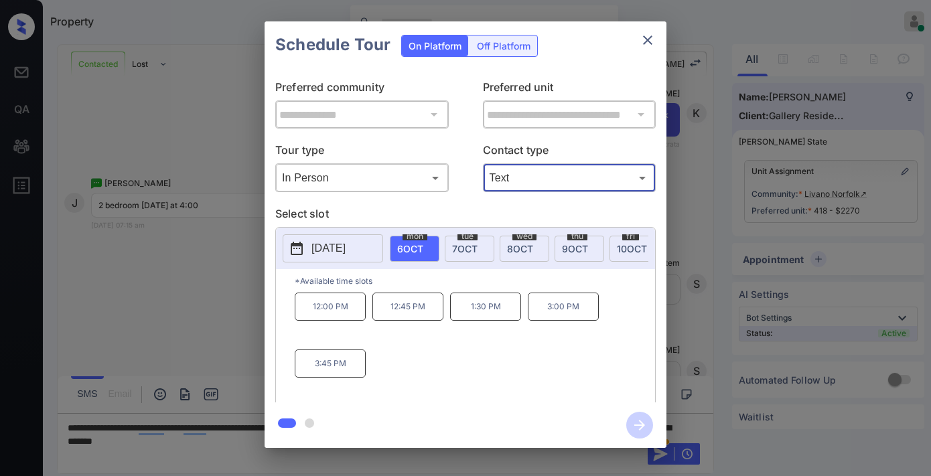
click at [581, 234] on span "thu" at bounding box center [577, 236] width 20 height 8
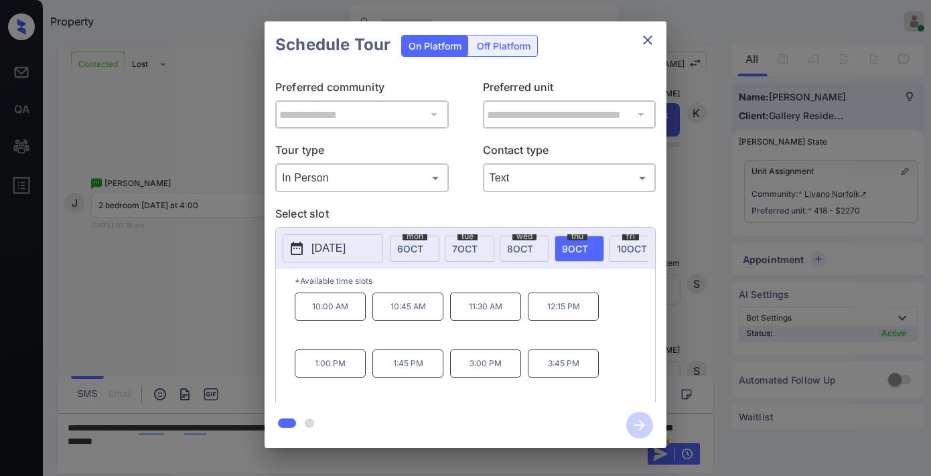
click at [644, 42] on icon "close" at bounding box center [648, 40] width 16 height 16
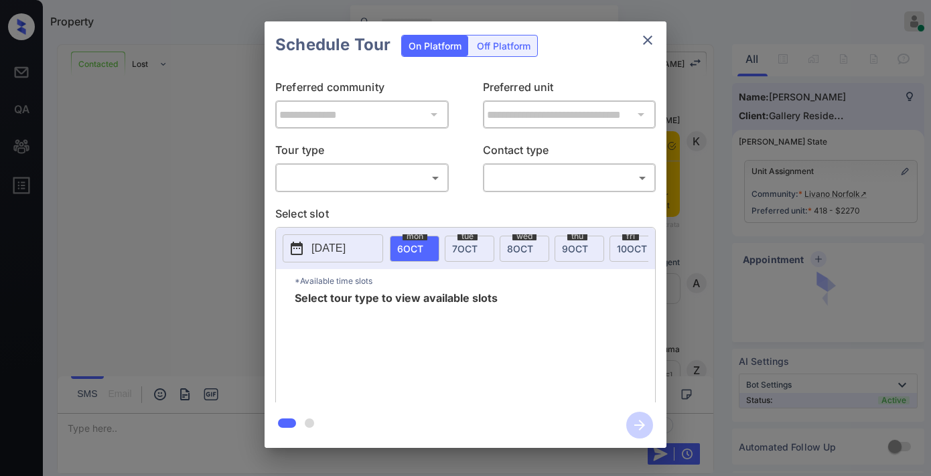
scroll to position [1104, 0]
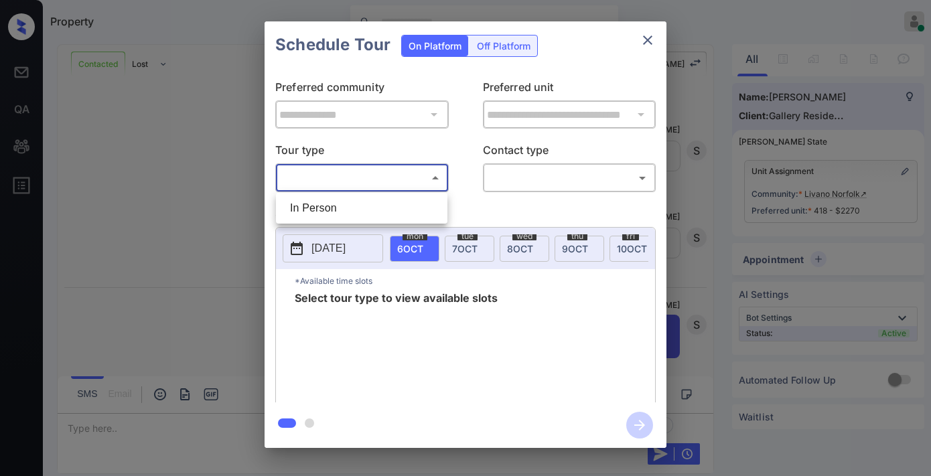
click at [415, 175] on body "Property [PERSON_NAME] Online Set yourself offline Set yourself on break Profil…" at bounding box center [465, 238] width 931 height 476
click at [415, 204] on li "In Person" at bounding box center [361, 208] width 165 height 24
type input "********"
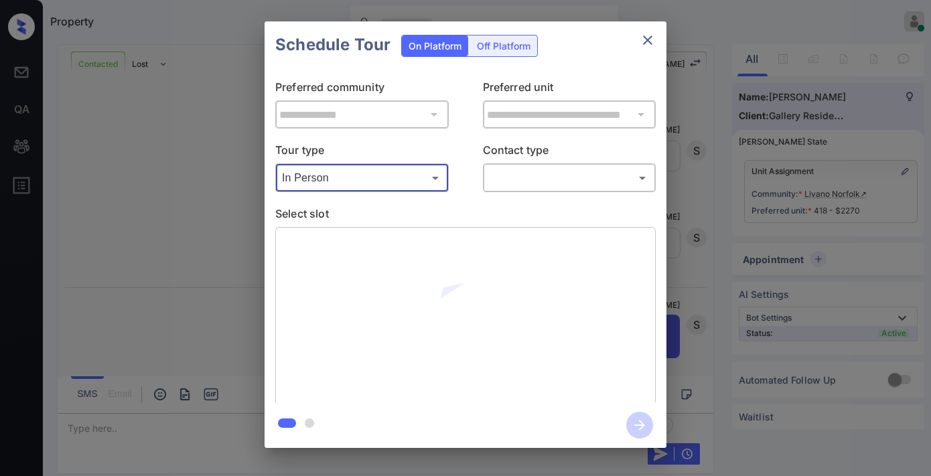
click at [543, 181] on body "Property [PERSON_NAME] Online Set yourself offline Set yourself on break Profil…" at bounding box center [465, 238] width 931 height 476
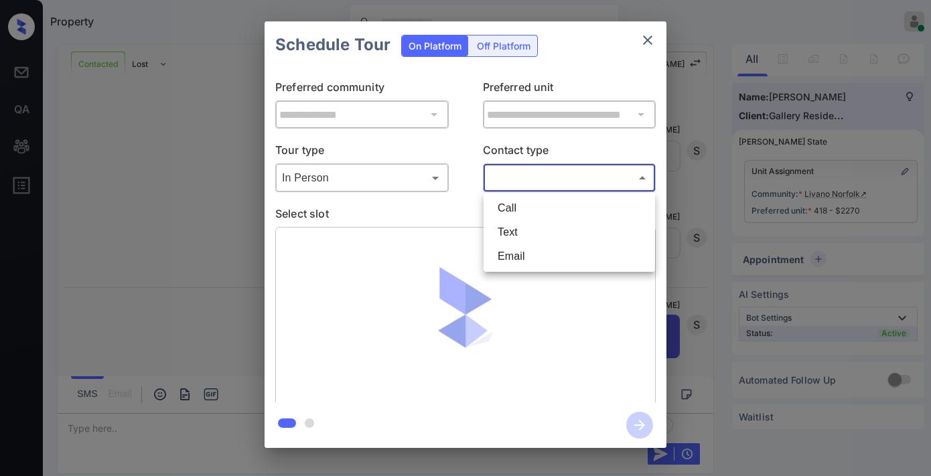
click at [540, 230] on li "Text" at bounding box center [569, 232] width 165 height 24
type input "****"
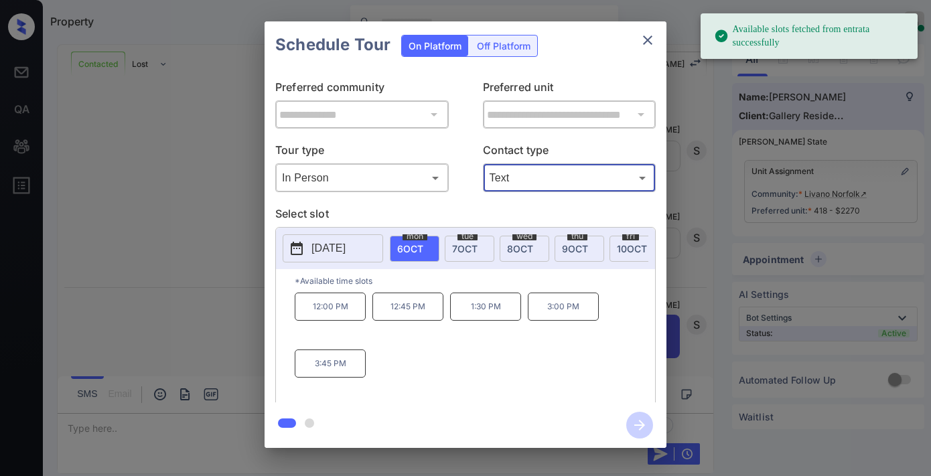
click at [340, 243] on p "2025-10-06" at bounding box center [328, 248] width 34 height 16
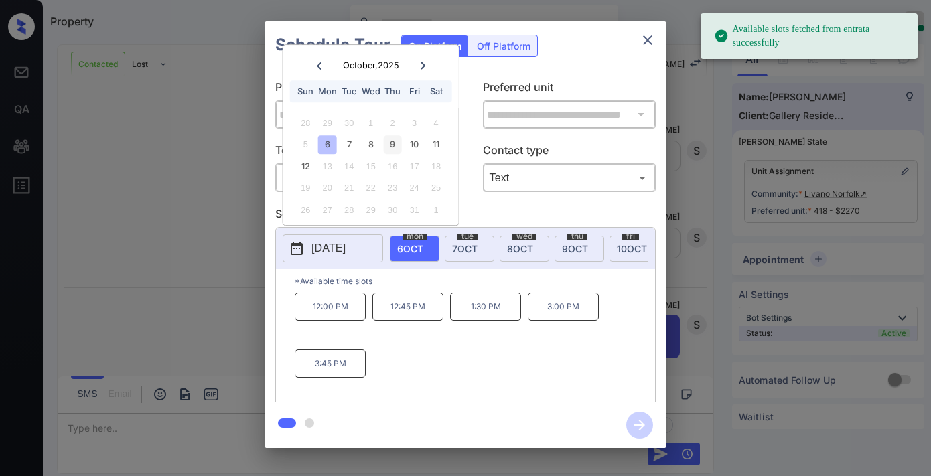
click at [387, 145] on div "9" at bounding box center [393, 145] width 18 height 18
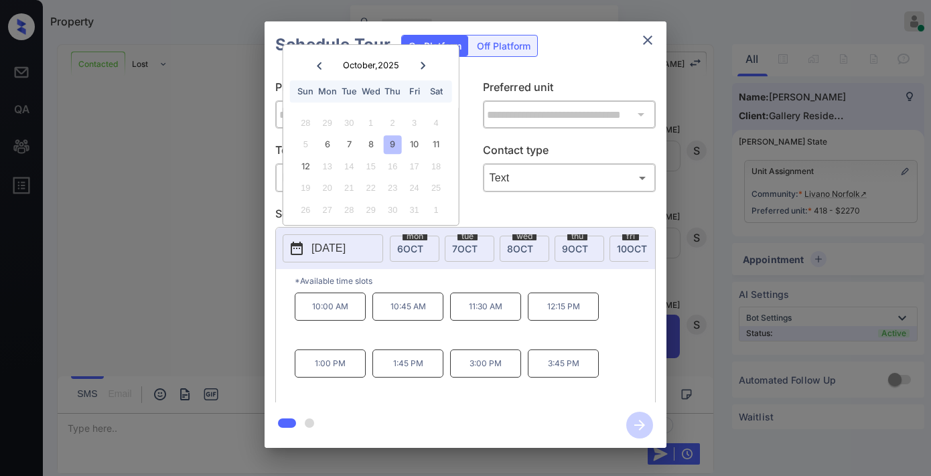
click at [559, 366] on p "3:45 PM" at bounding box center [563, 364] width 71 height 28
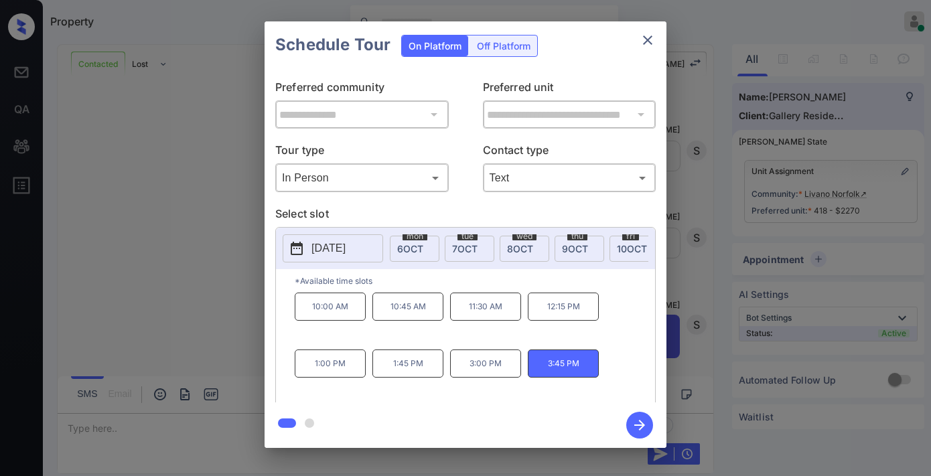
click at [646, 435] on icon "button" at bounding box center [639, 425] width 27 height 27
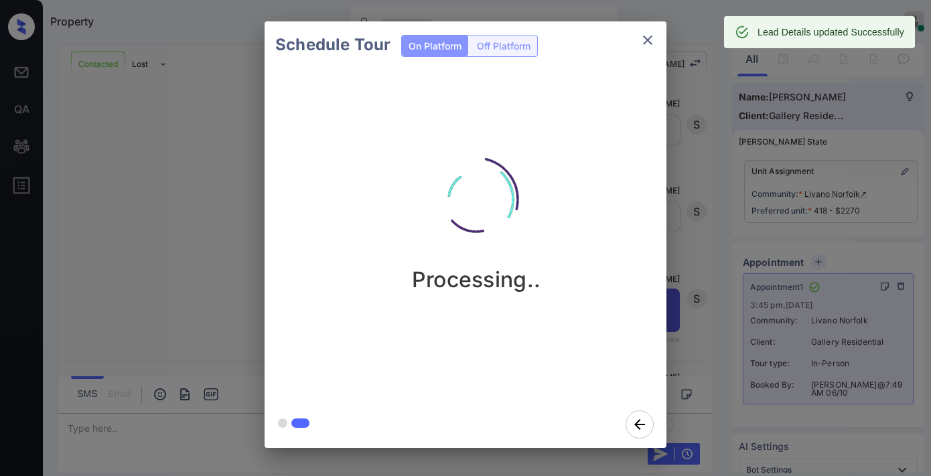
scroll to position [1281, 0]
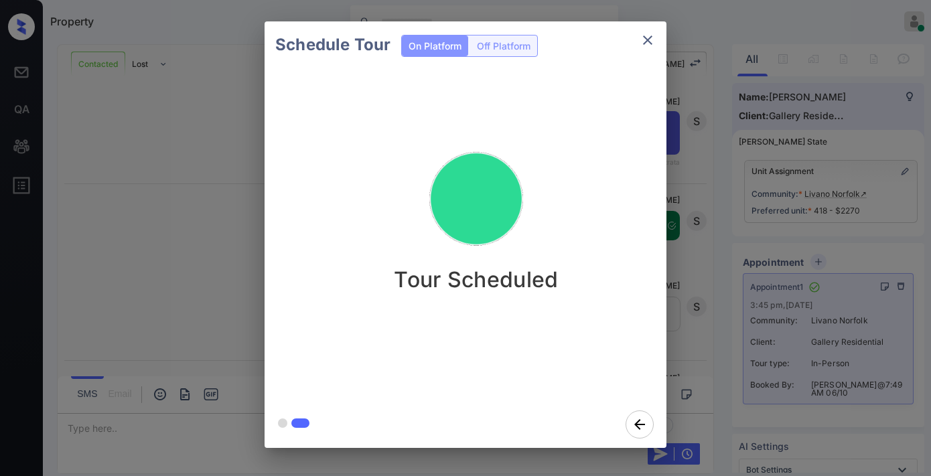
click at [651, 42] on icon "close" at bounding box center [648, 40] width 16 height 16
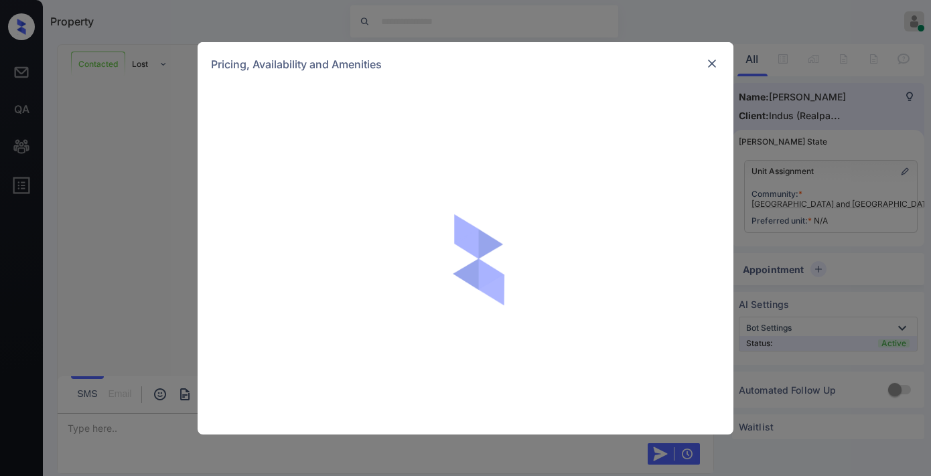
scroll to position [1789, 0]
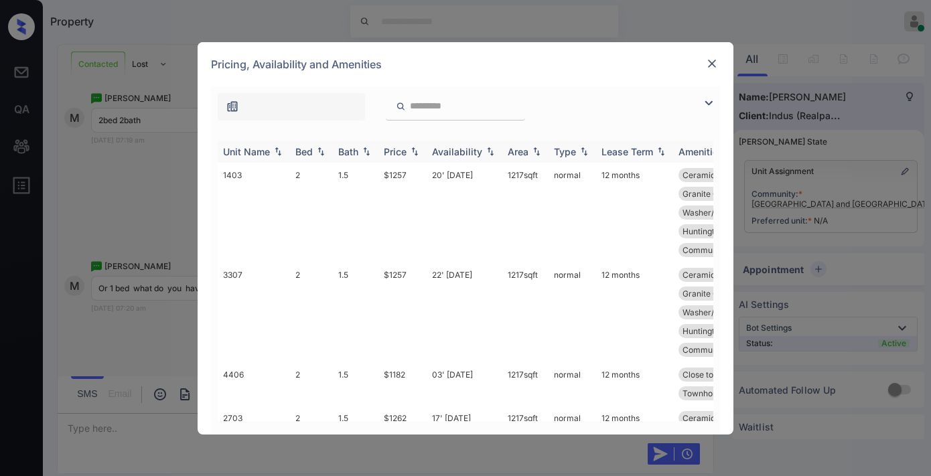
click at [409, 148] on img at bounding box center [414, 151] width 13 height 9
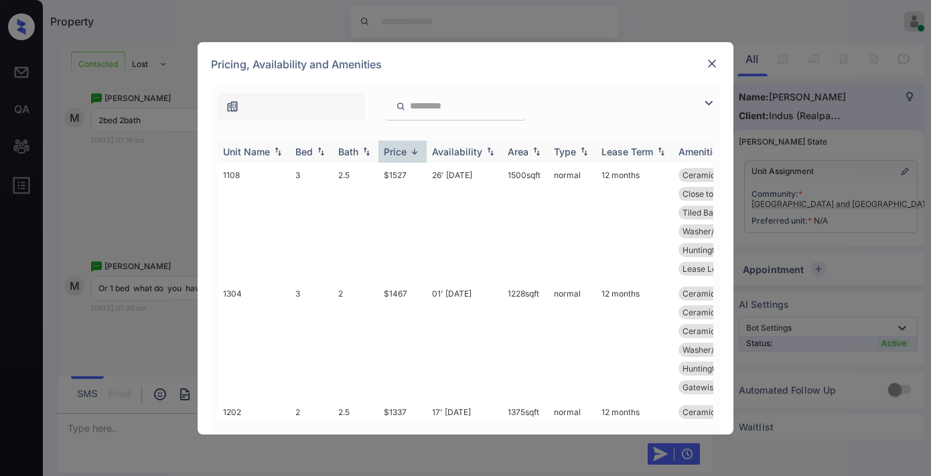
click at [409, 148] on img at bounding box center [414, 152] width 13 height 10
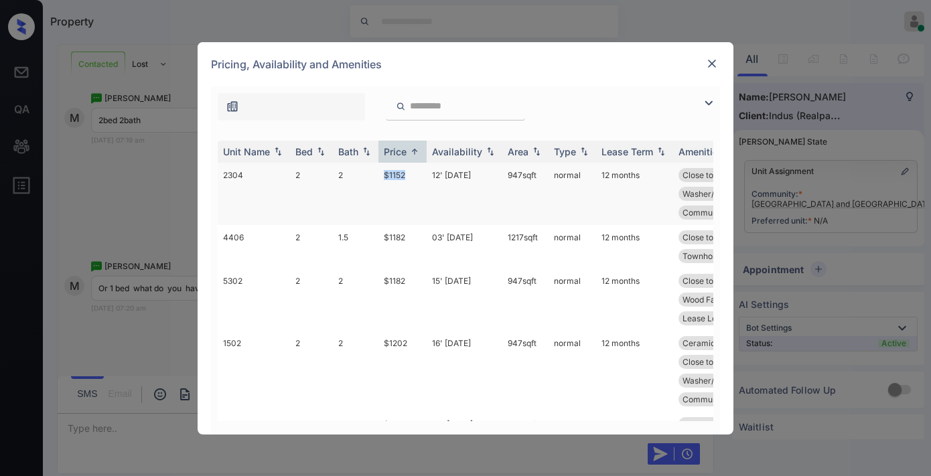
drag, startPoint x: 389, startPoint y: 176, endPoint x: 376, endPoint y: 176, distance: 12.7
click at [376, 176] on tr "2304 2 2 $1152 12' [DATE] 947 sqft normal 12 months Close to Playgr... Upgraded…" at bounding box center [568, 194] width 700 height 62
copy tr "$1152"
click at [437, 175] on td "12' [DATE]" at bounding box center [465, 194] width 76 height 62
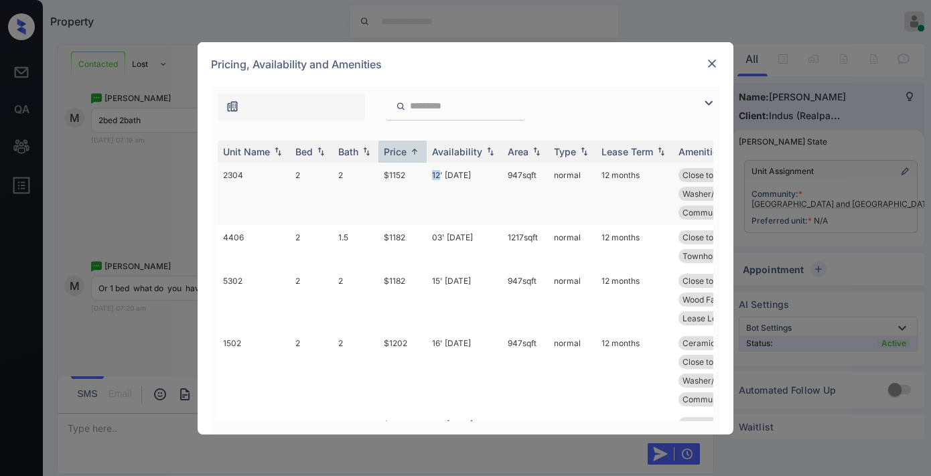
click at [437, 175] on td "12' Oct 25" at bounding box center [465, 194] width 76 height 62
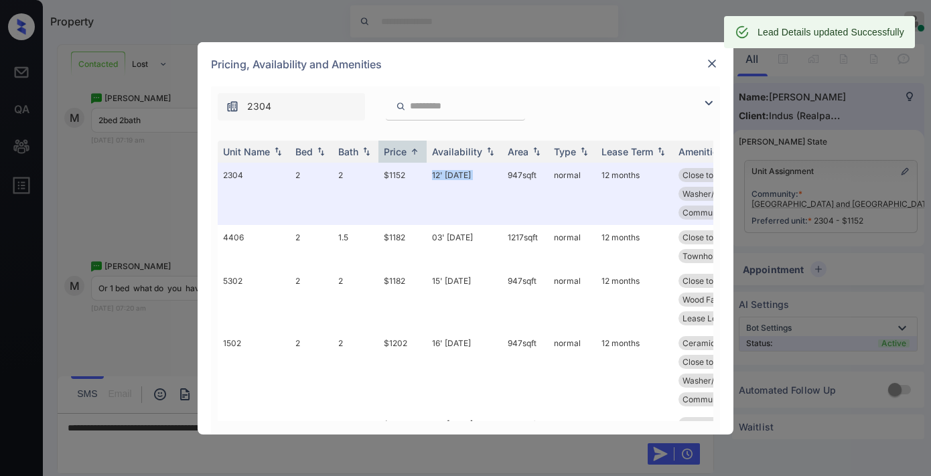
click at [710, 61] on img at bounding box center [711, 63] width 13 height 13
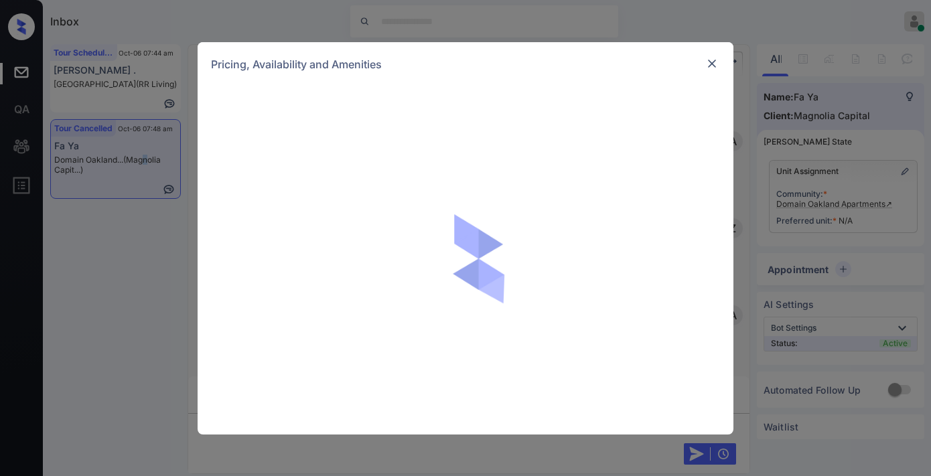
scroll to position [3577, 0]
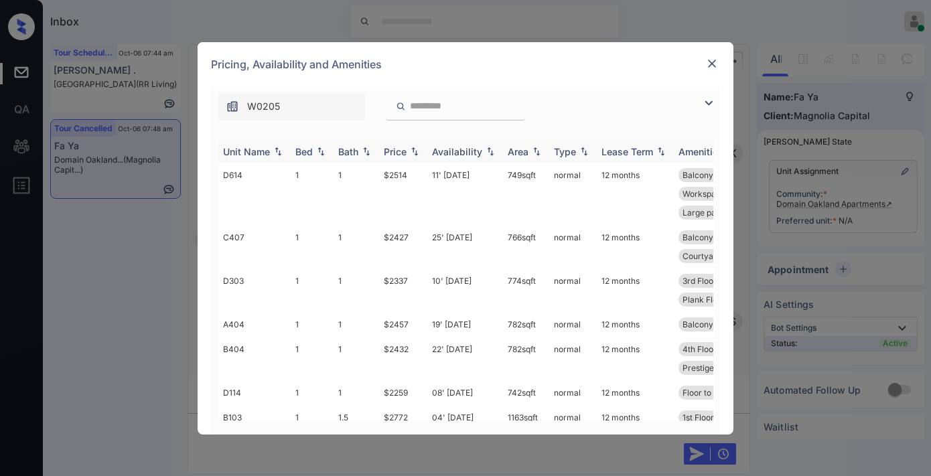
click at [399, 149] on div "Price" at bounding box center [395, 151] width 23 height 11
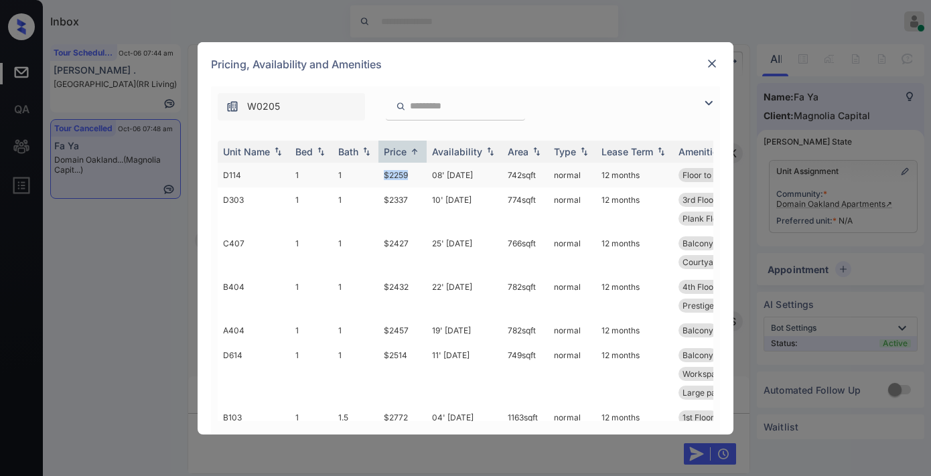
drag, startPoint x: 386, startPoint y: 171, endPoint x: 367, endPoint y: 171, distance: 18.8
click at [367, 171] on tr "D114 1 1 $2259 08' Oct 25 742 sqft normal 12 months Floor to Ceilin... Plank Fl…" at bounding box center [568, 175] width 700 height 25
copy tr "$2259"
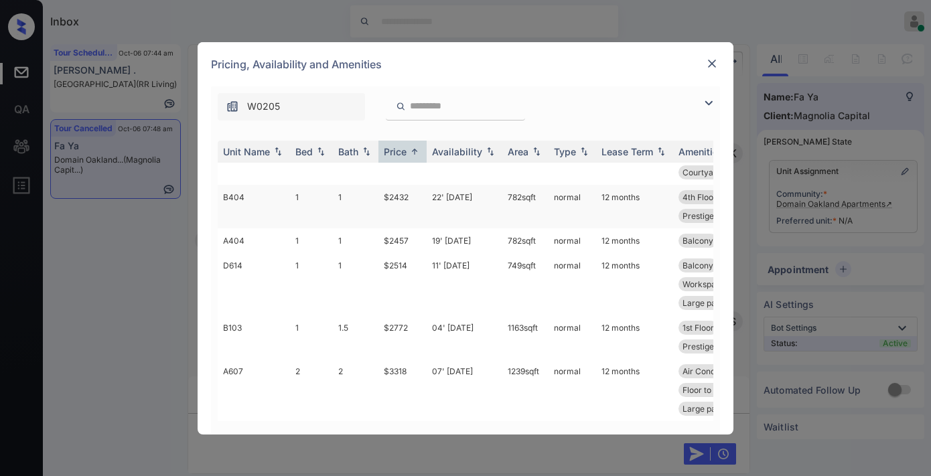
scroll to position [0, 0]
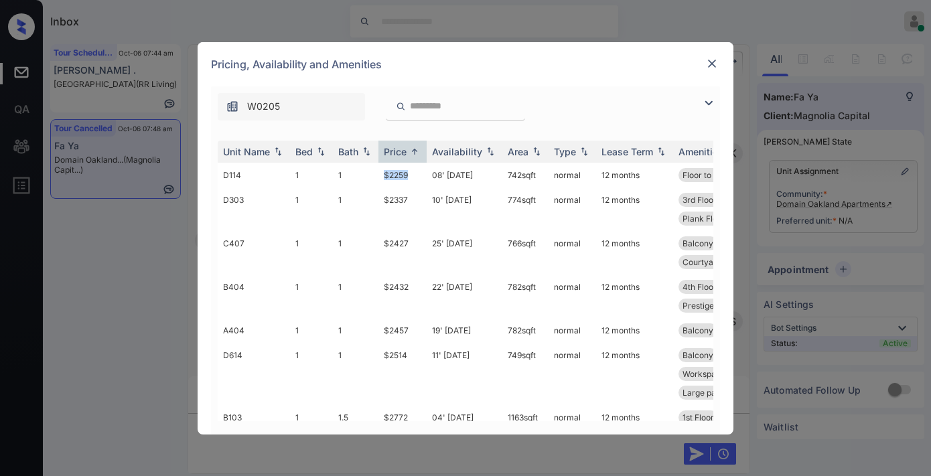
click at [710, 63] on img at bounding box center [711, 63] width 13 height 13
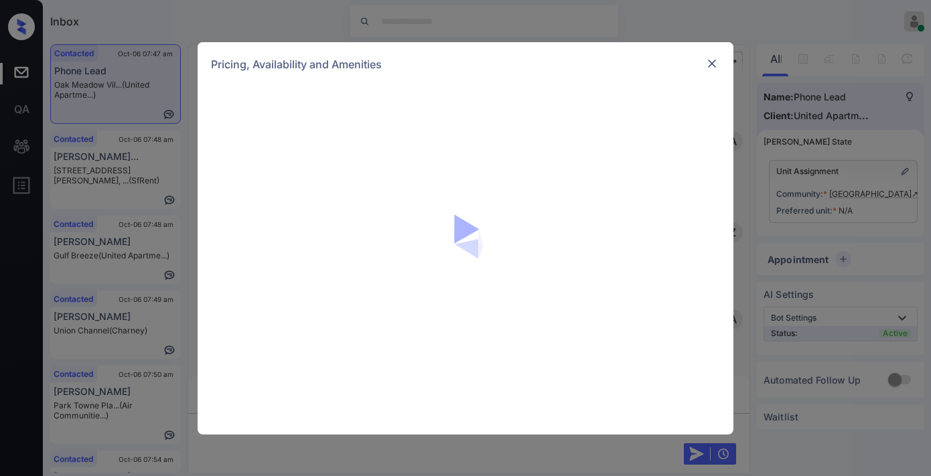
scroll to position [653, 0]
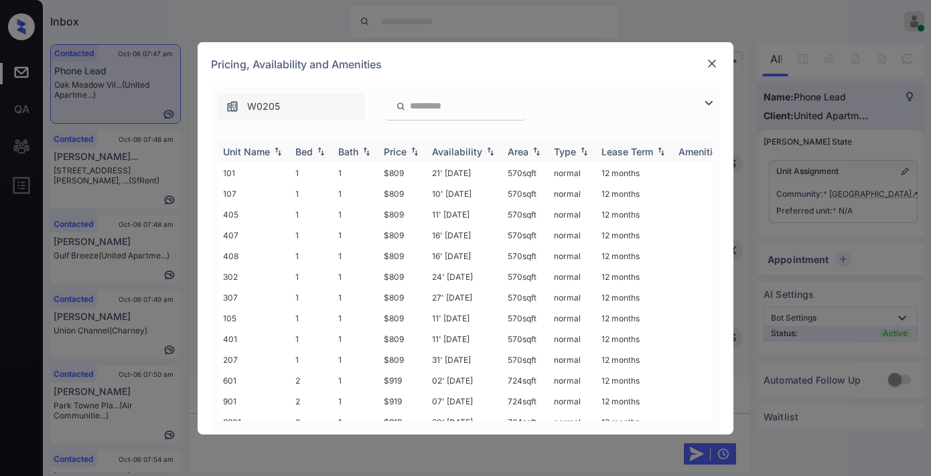
click at [407, 156] on div "Price" at bounding box center [403, 151] width 38 height 11
click at [705, 102] on img at bounding box center [709, 103] width 16 height 16
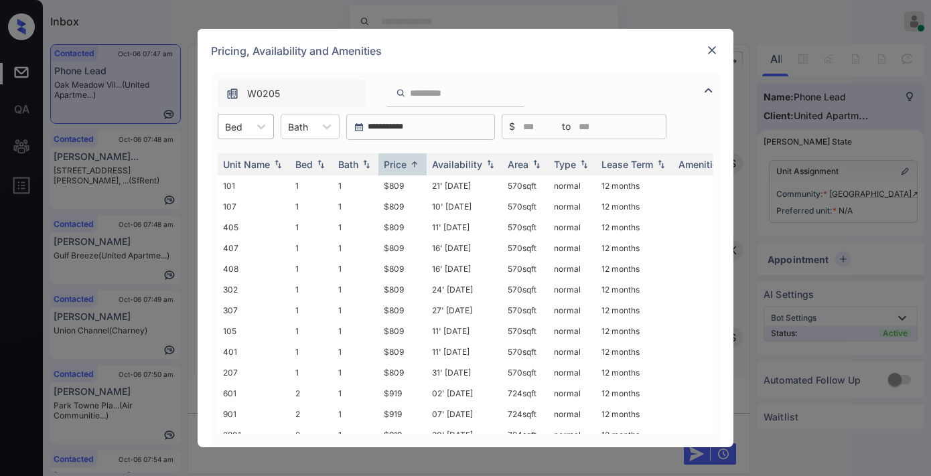
click at [246, 119] on div "Bed" at bounding box center [233, 126] width 31 height 19
click at [246, 182] on div "2" at bounding box center [246, 183] width 56 height 24
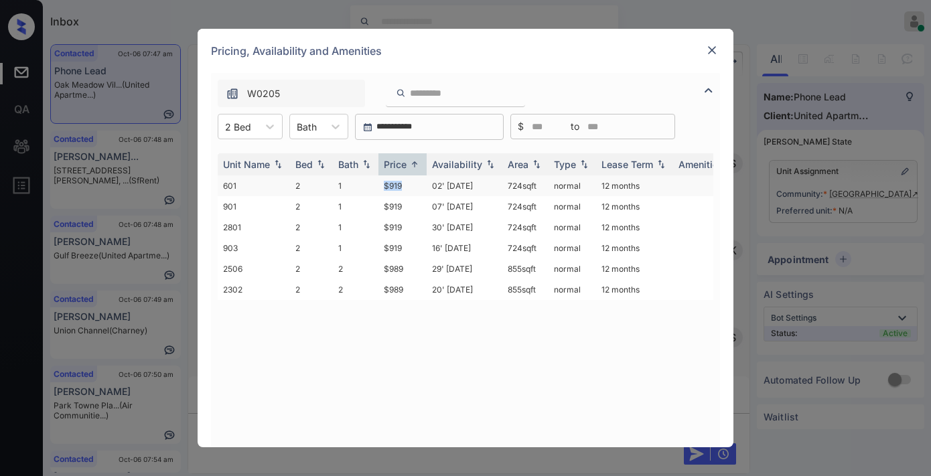
drag, startPoint x: 385, startPoint y: 182, endPoint x: 372, endPoint y: 182, distance: 13.4
click at [372, 182] on tr "601 2 1 $919 02' May 24 724 sqft normal 12 months" at bounding box center [568, 185] width 700 height 21
copy tr "$919"
click at [437, 190] on td "02' May 24" at bounding box center [465, 185] width 76 height 21
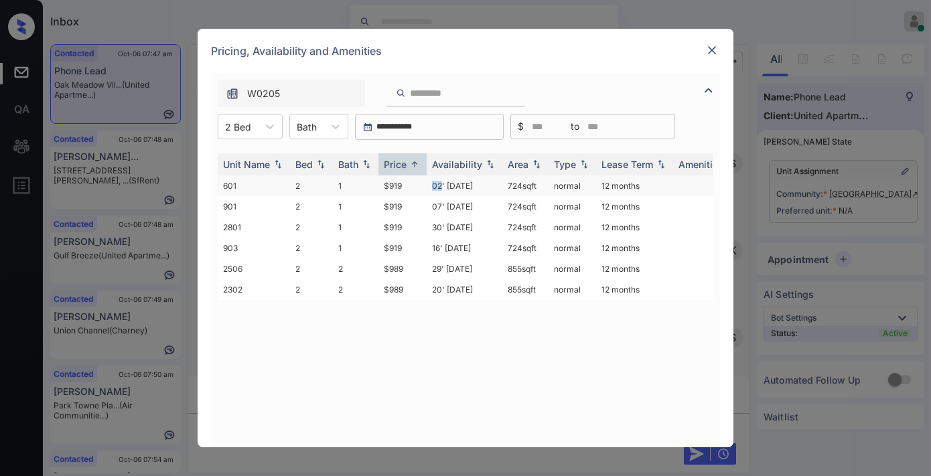
click at [437, 190] on td "02' May 24" at bounding box center [465, 185] width 76 height 21
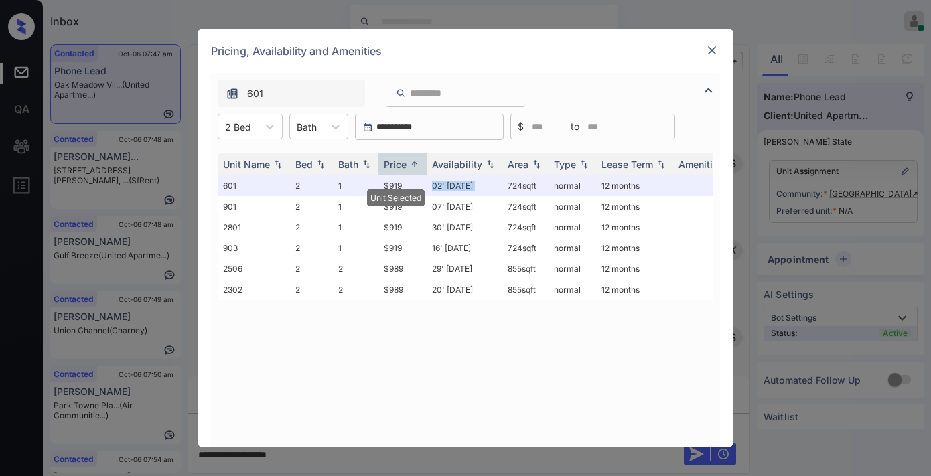
click at [713, 48] on img at bounding box center [711, 50] width 13 height 13
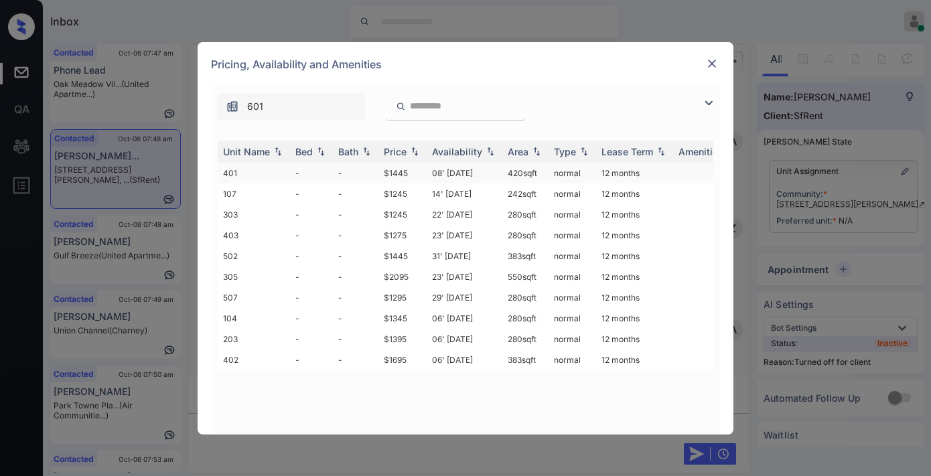
scroll to position [2798, 0]
click at [407, 175] on td "$1445" at bounding box center [402, 173] width 48 height 21
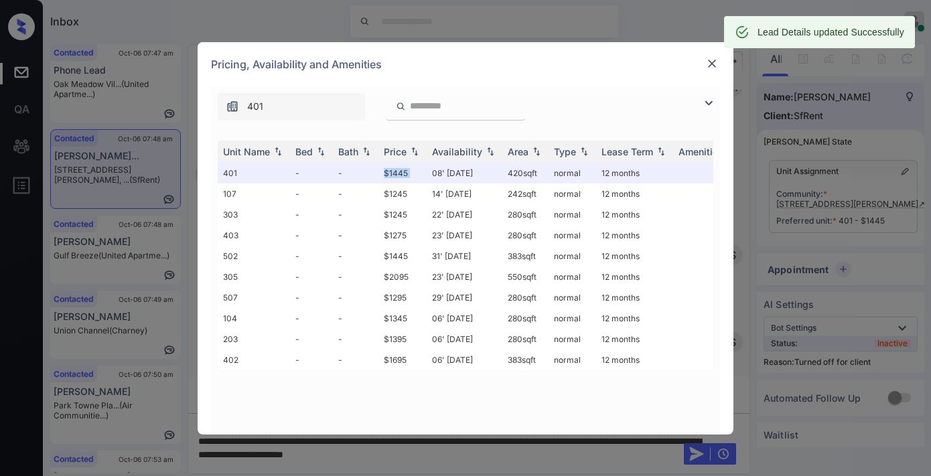
click at [713, 58] on img at bounding box center [711, 63] width 13 height 13
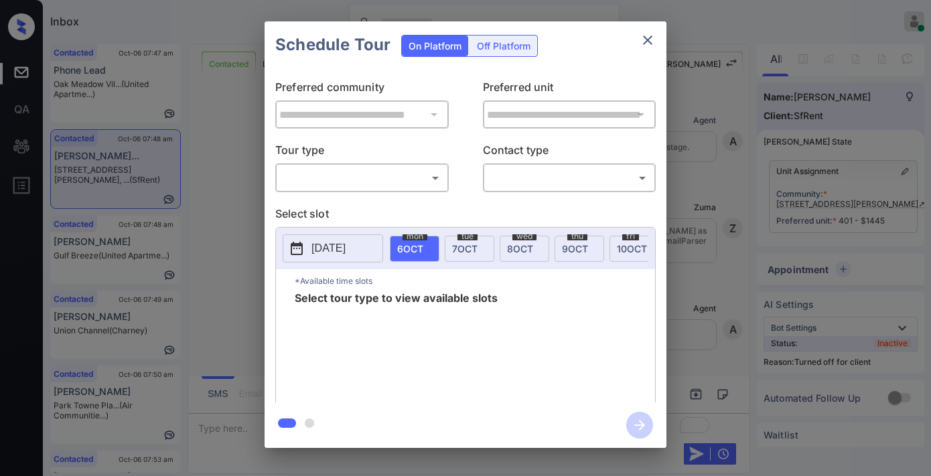
click at [510, 50] on div "Off Platform" at bounding box center [503, 46] width 67 height 21
click at [430, 166] on body "Inbox Samantha Soliven Online Set yourself offline Set yourself on break Profil…" at bounding box center [465, 238] width 931 height 476
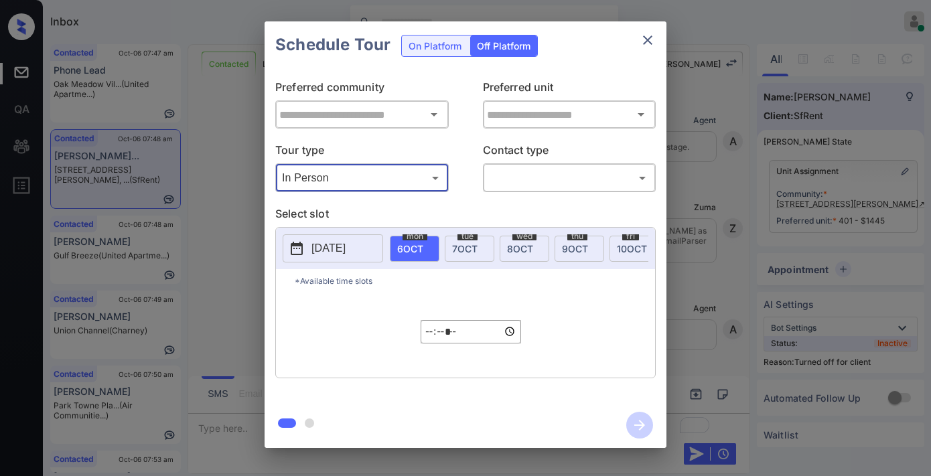
click at [563, 176] on div at bounding box center [465, 238] width 931 height 476
type input "**********"
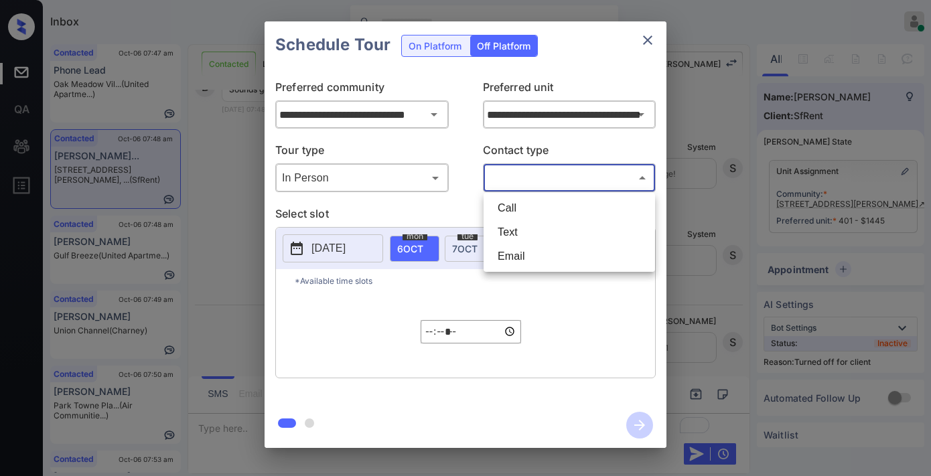
click at [543, 180] on body "Inbox Samantha Soliven Online Set yourself offline Set yourself on break Profil…" at bounding box center [465, 238] width 931 height 476
click at [524, 226] on li "Text" at bounding box center [569, 232] width 165 height 24
type input "****"
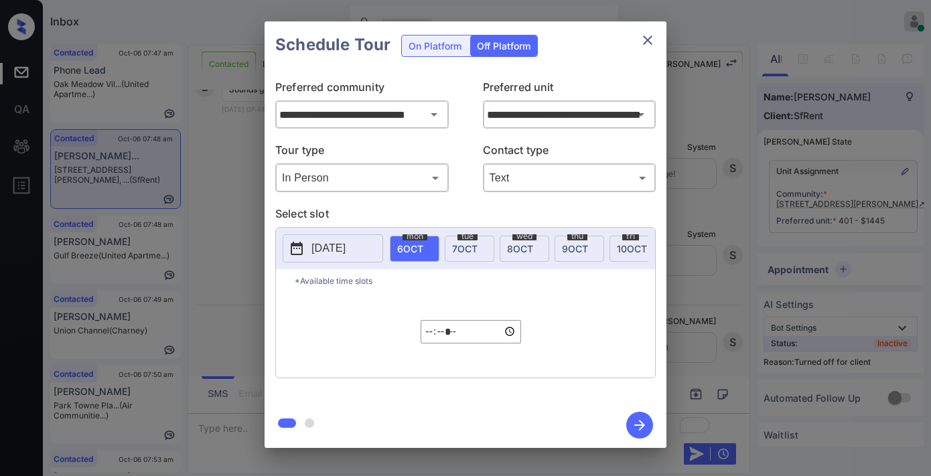
click at [591, 245] on div "thu 9 OCT" at bounding box center [580, 249] width 50 height 26
click at [424, 339] on input "*****" at bounding box center [471, 331] width 100 height 23
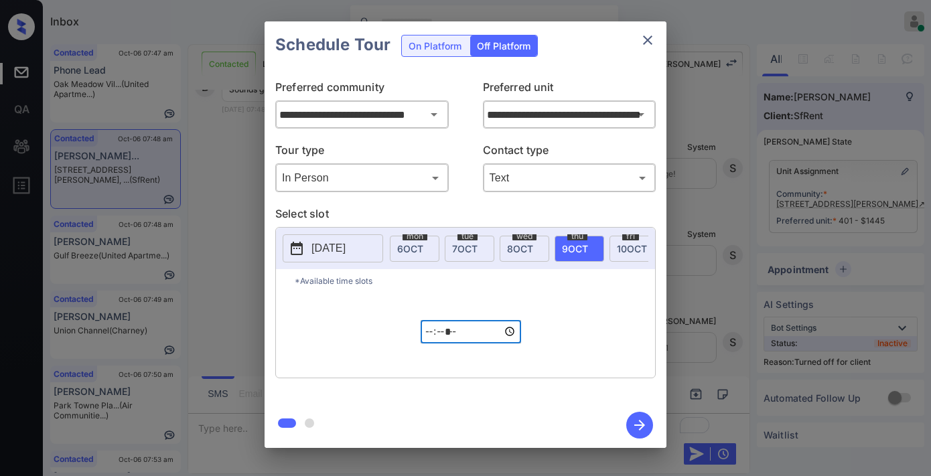
type input "*****"
click at [643, 427] on icon "button" at bounding box center [639, 425] width 11 height 11
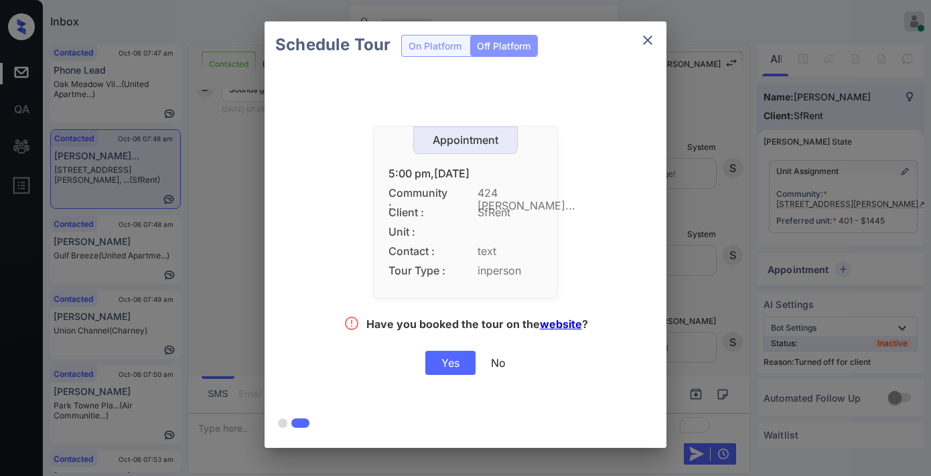
click at [453, 365] on div "Yes" at bounding box center [450, 363] width 50 height 24
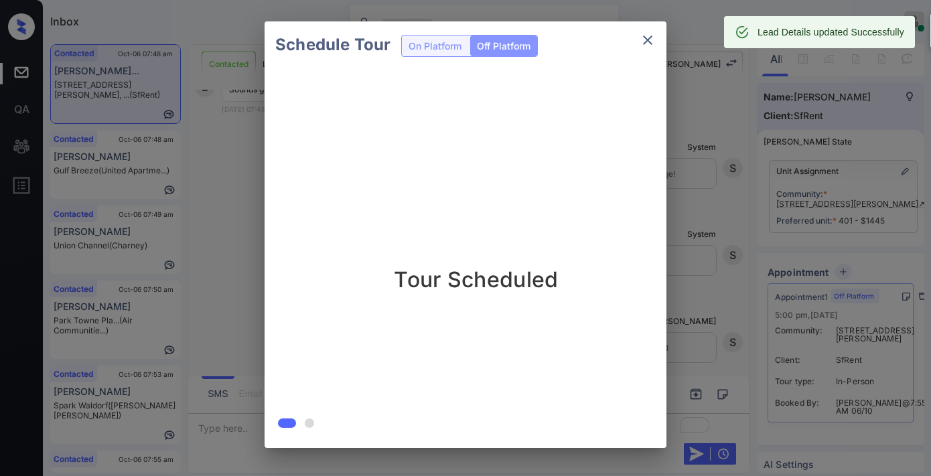
click at [640, 33] on icon "close" at bounding box center [648, 40] width 16 height 16
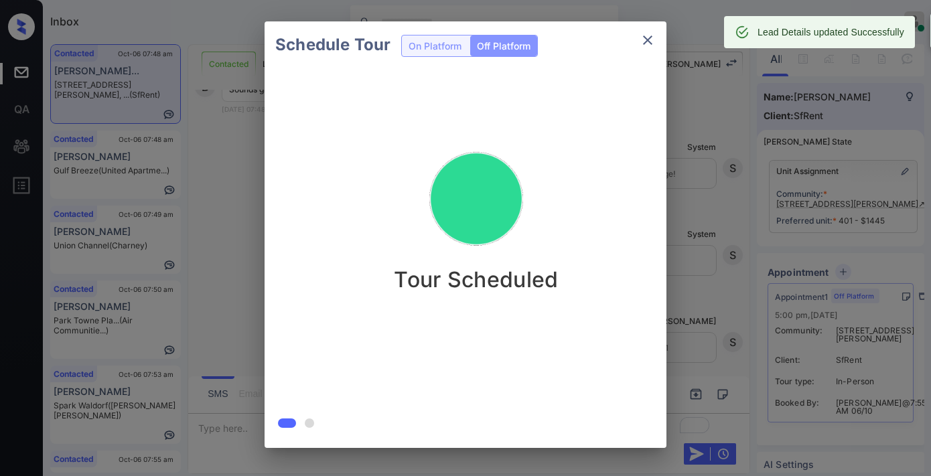
scroll to position [2972, 0]
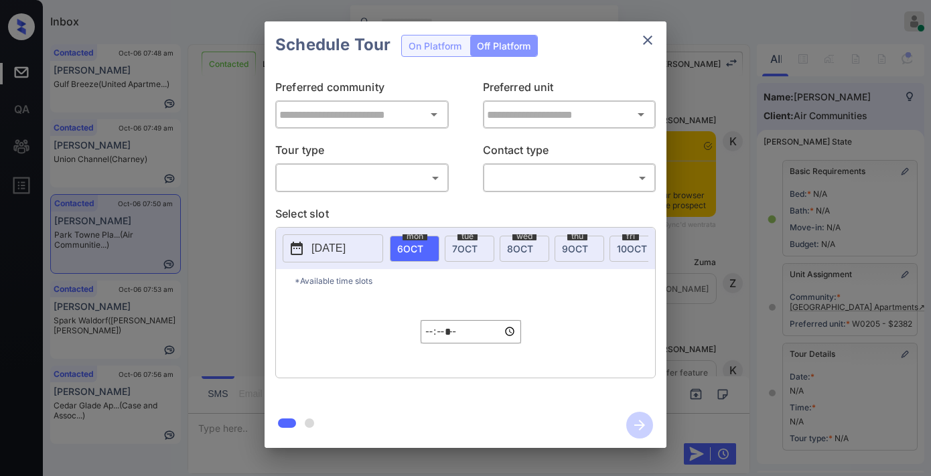
type input "**********"
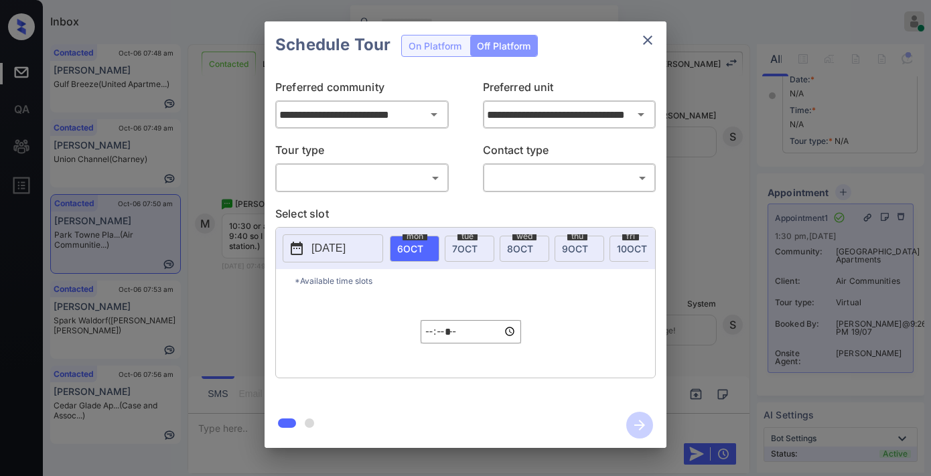
click at [644, 42] on icon "close" at bounding box center [648, 40] width 16 height 16
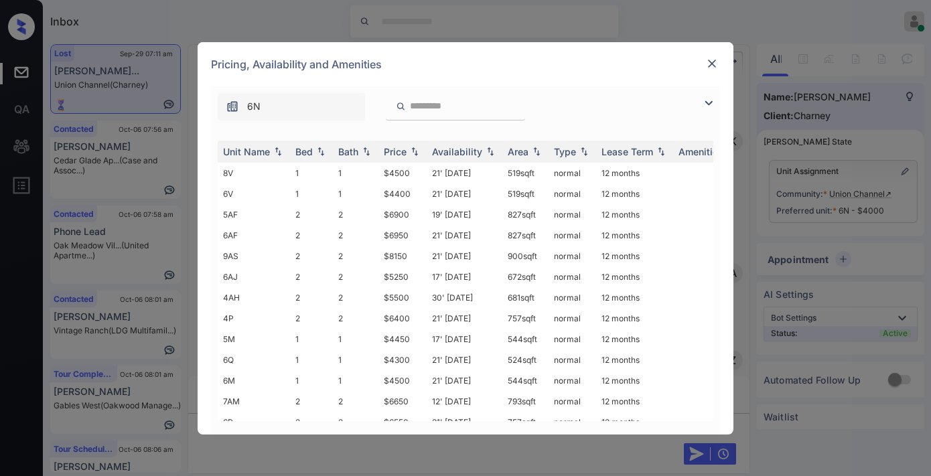
click at [393, 151] on div "Price" at bounding box center [395, 151] width 23 height 11
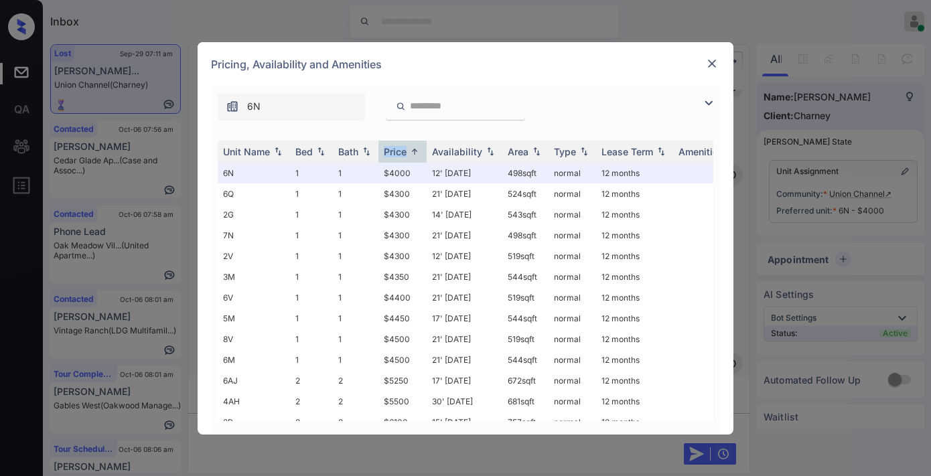
click at [720, 102] on div "**********" at bounding box center [466, 260] width 536 height 348
click at [713, 102] on img at bounding box center [709, 103] width 16 height 16
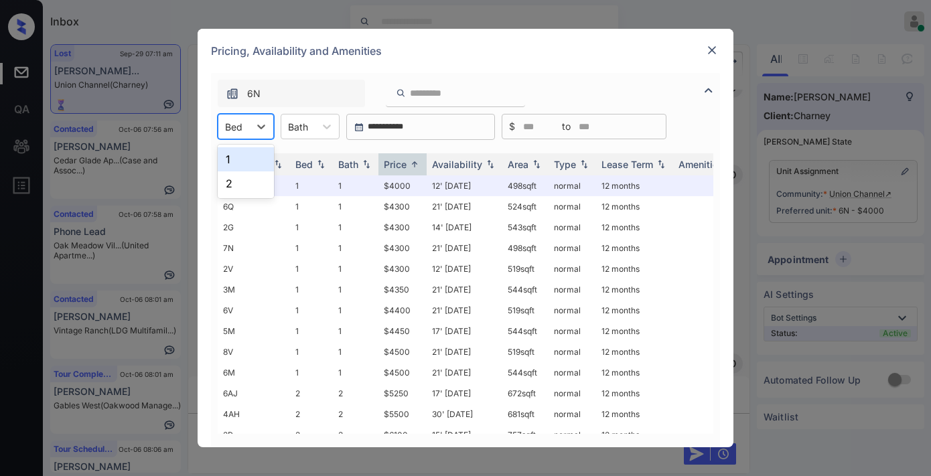
click at [230, 118] on div "Bed" at bounding box center [233, 126] width 31 height 19
click at [707, 50] on img at bounding box center [711, 50] width 13 height 13
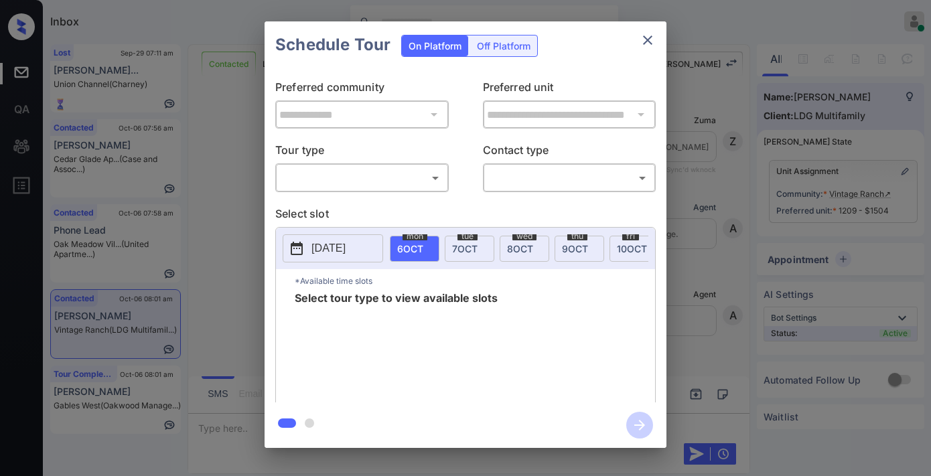
scroll to position [2843, 0]
click at [369, 175] on body "Inbox [PERSON_NAME] Online Set yourself offline Set yourself on break Profile S…" at bounding box center [465, 238] width 931 height 476
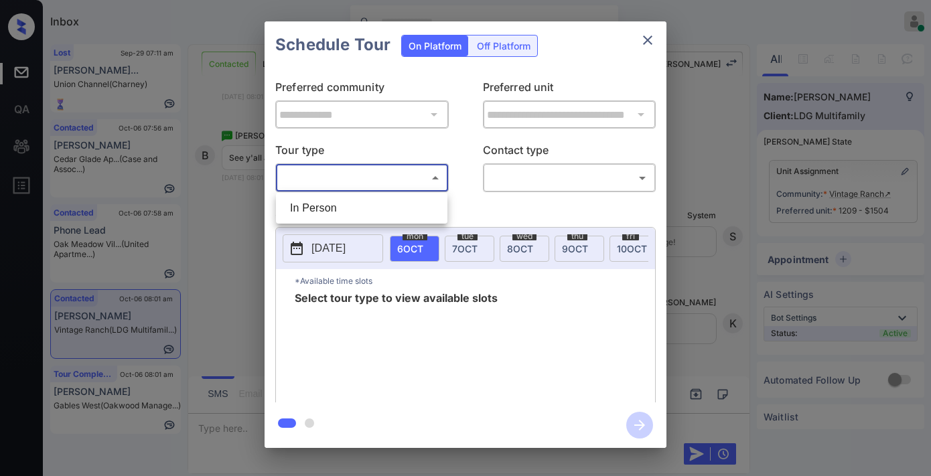
click at [364, 201] on li "In Person" at bounding box center [361, 208] width 165 height 24
type input "********"
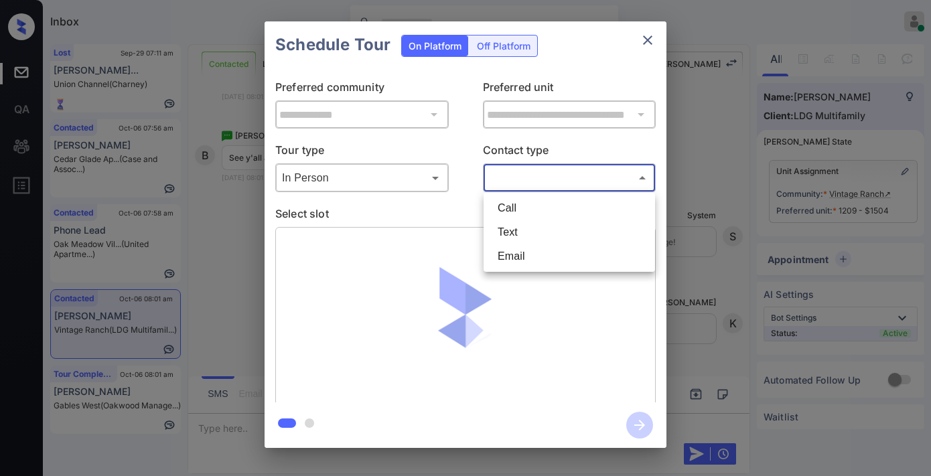
click at [539, 183] on body "Inbox [PERSON_NAME] Online Set yourself offline Set yourself on break Profile S…" at bounding box center [465, 238] width 931 height 476
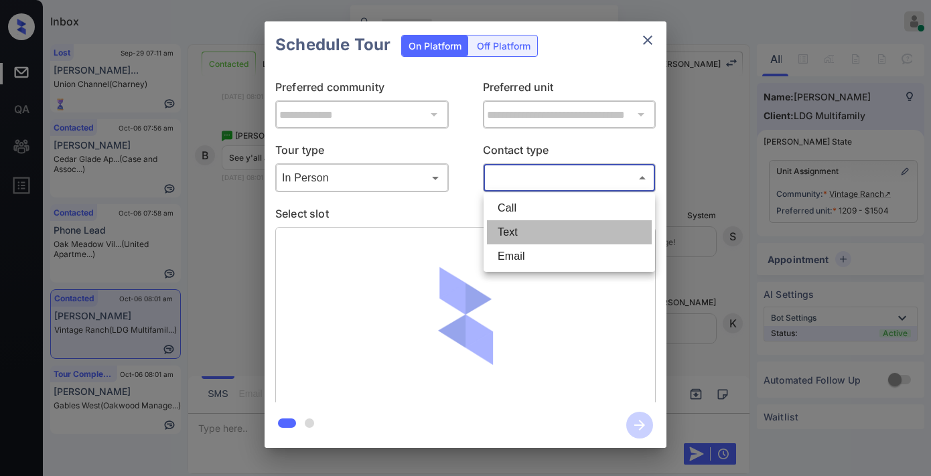
click at [543, 228] on li "Text" at bounding box center [569, 232] width 165 height 24
type input "****"
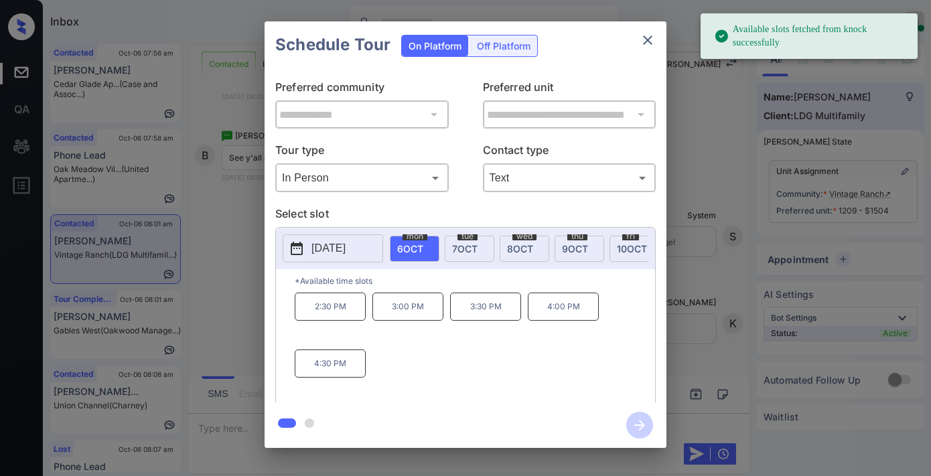
click at [352, 317] on p "2:30 PM" at bounding box center [330, 307] width 71 height 28
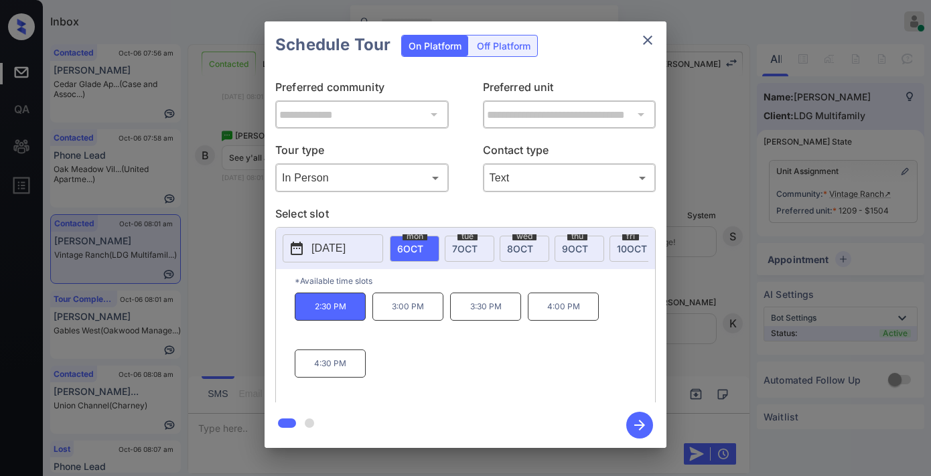
click at [634, 419] on icon "button" at bounding box center [639, 425] width 27 height 27
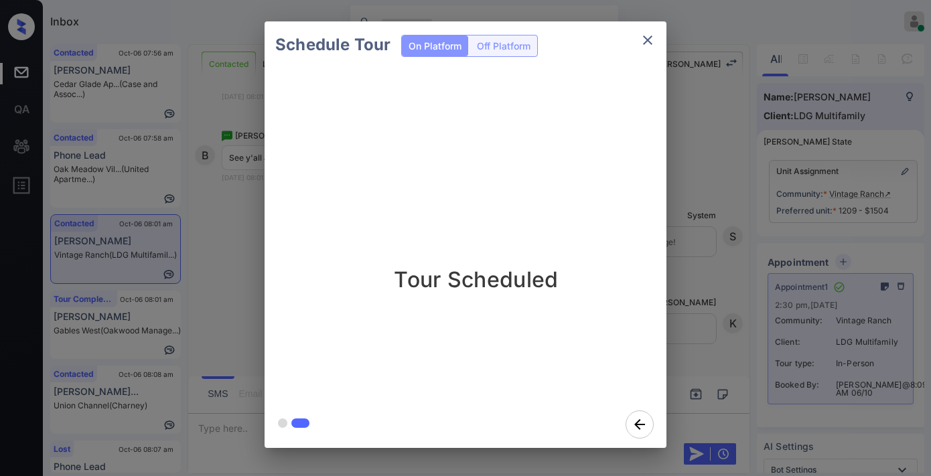
drag, startPoint x: 425, startPoint y: 179, endPoint x: 518, endPoint y: 110, distance: 115.3
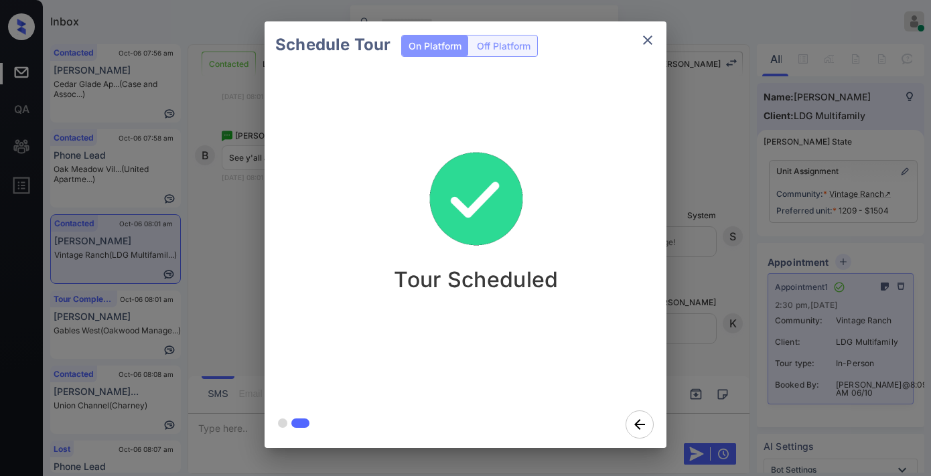
click at [425, 179] on img at bounding box center [476, 200] width 134 height 134
click at [638, 38] on button "close" at bounding box center [647, 40] width 27 height 27
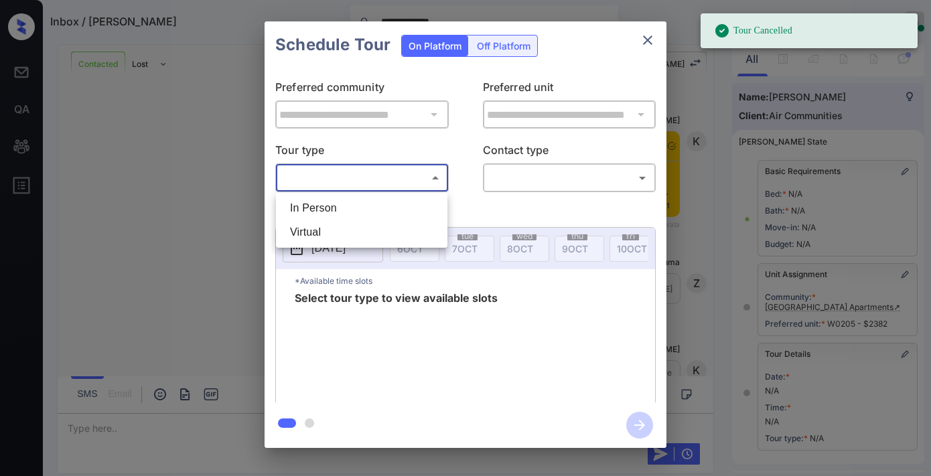
click at [378, 202] on li "In Person" at bounding box center [361, 208] width 165 height 24
type input "********"
click at [504, 178] on div at bounding box center [465, 238] width 931 height 476
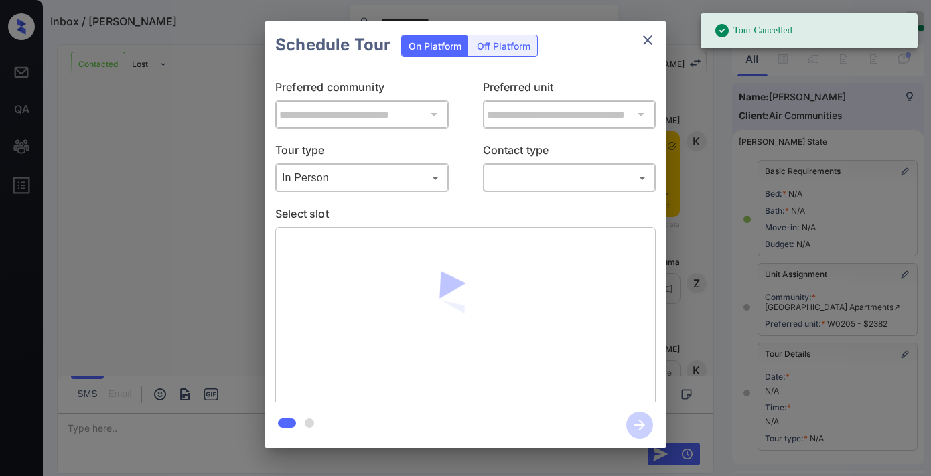
scroll to position [196, 0]
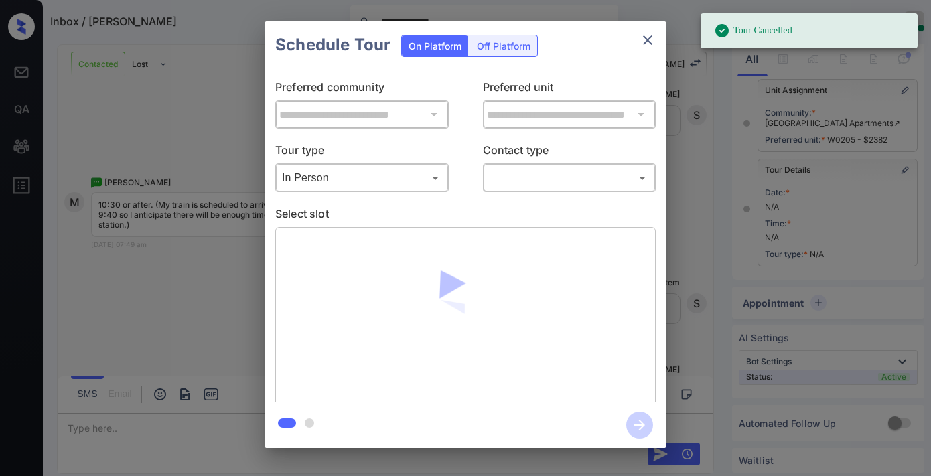
click at [510, 178] on body "**********" at bounding box center [465, 238] width 931 height 476
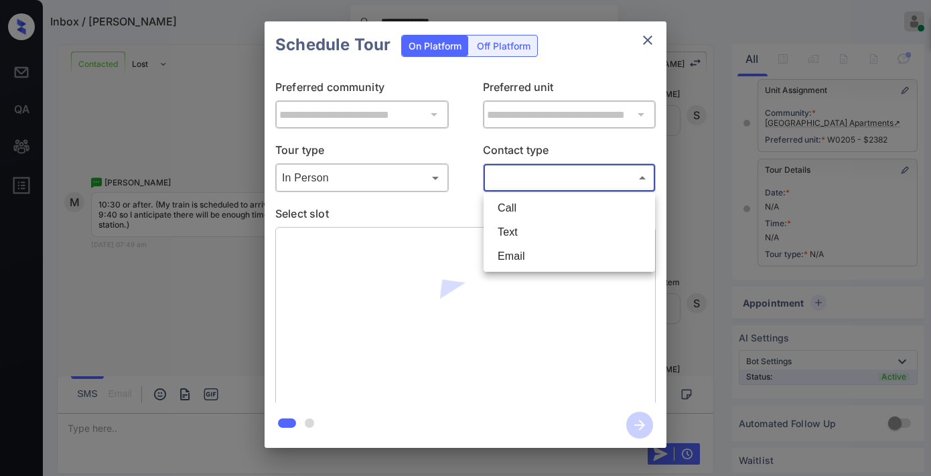
click at [527, 235] on li "Text" at bounding box center [569, 232] width 165 height 24
type input "****"
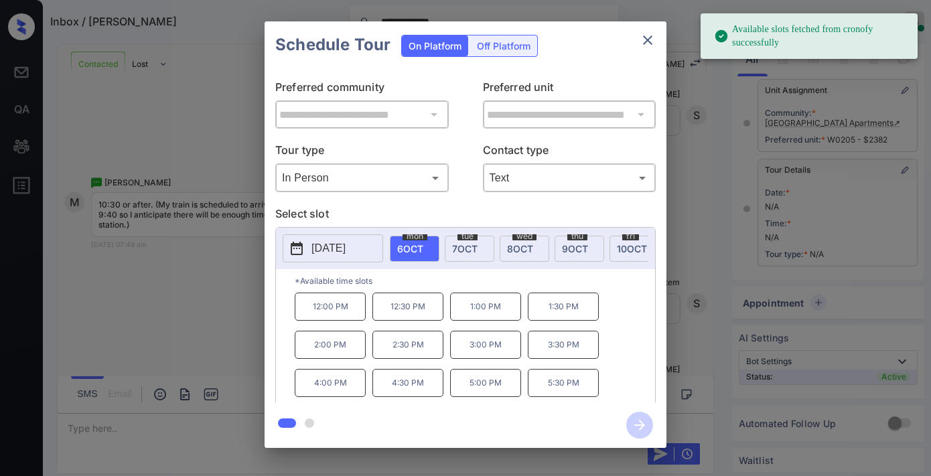
click at [466, 251] on span "7 OCT" at bounding box center [464, 248] width 25 height 11
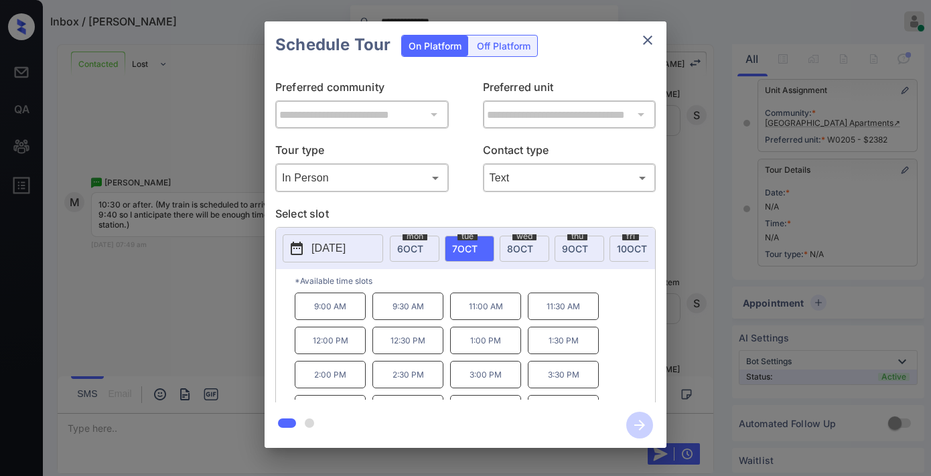
click at [502, 310] on p "11:00 AM" at bounding box center [485, 306] width 71 height 27
click at [640, 421] on icon "button" at bounding box center [639, 425] width 11 height 11
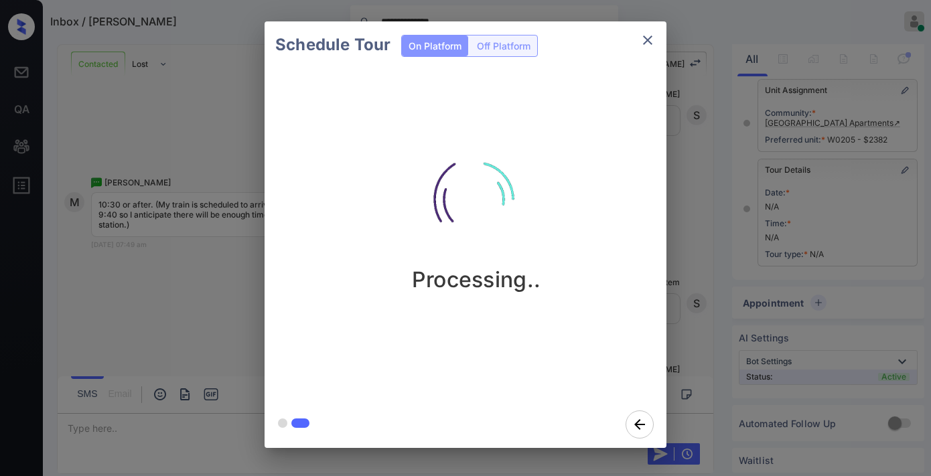
drag, startPoint x: 520, startPoint y: 174, endPoint x: 531, endPoint y: 158, distance: 19.7
click at [520, 174] on img at bounding box center [476, 200] width 134 height 134
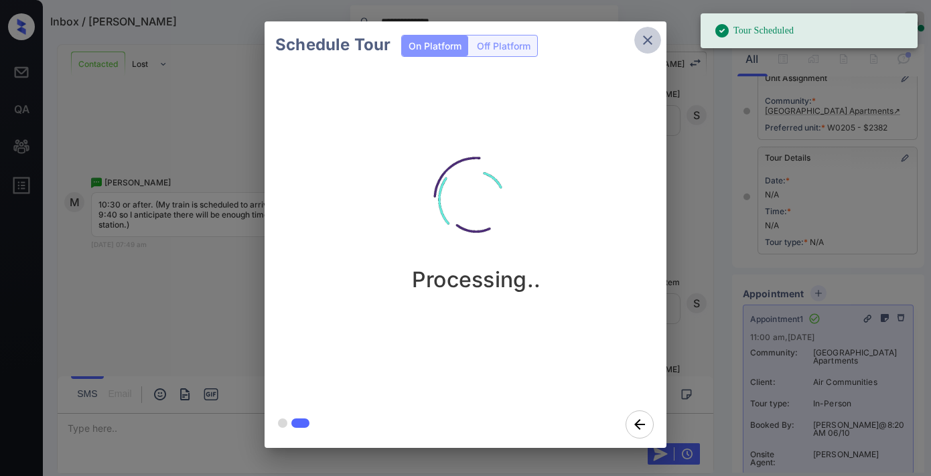
click at [650, 36] on icon "close" at bounding box center [648, 40] width 16 height 16
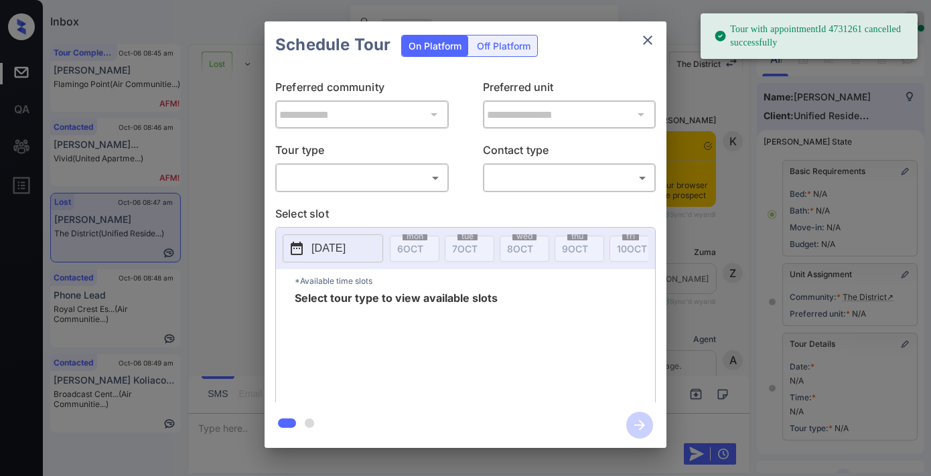
click at [370, 169] on body "Tour with appointmentId 4731261 cancelled successfully Inbox [PERSON_NAME] Onli…" at bounding box center [465, 238] width 931 height 476
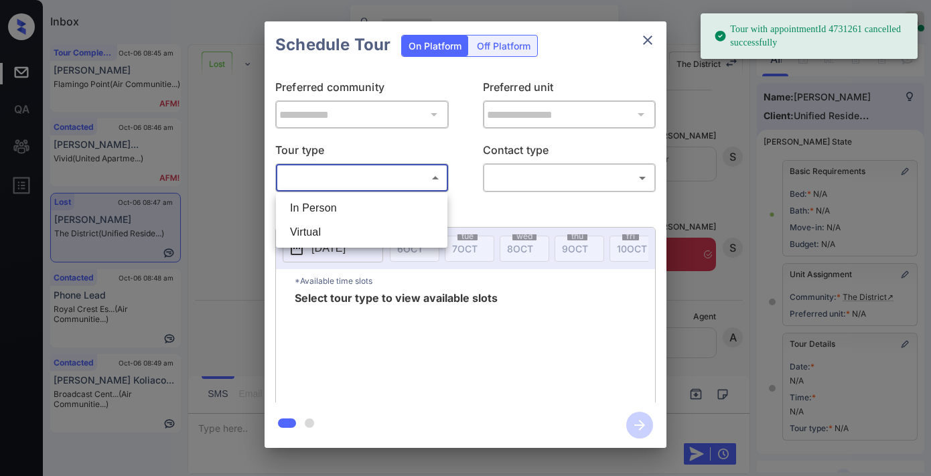
click at [371, 210] on li "In Person" at bounding box center [361, 208] width 165 height 24
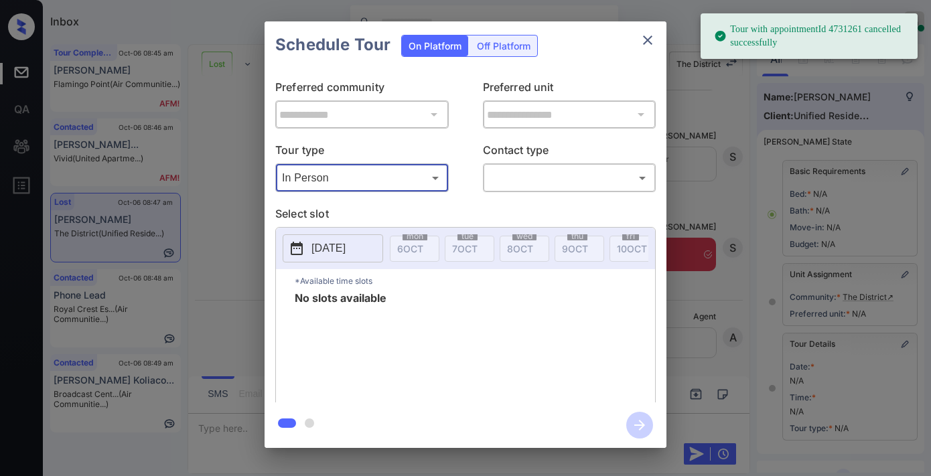
type input "********"
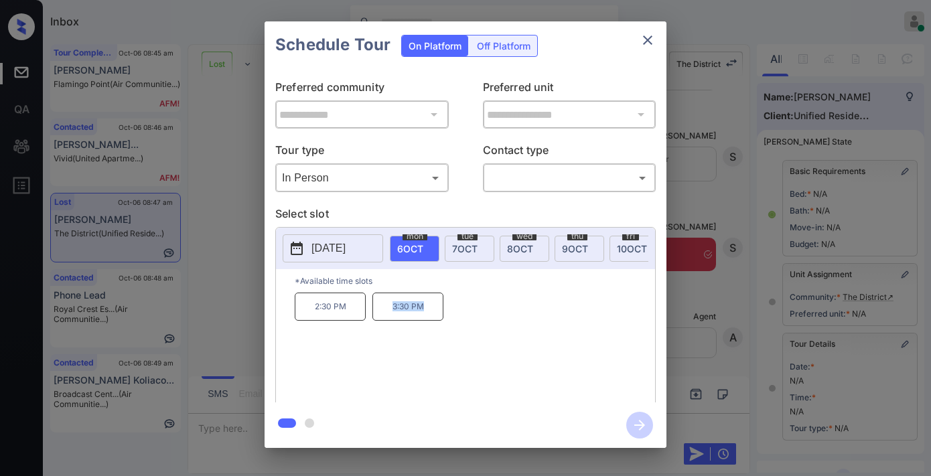
drag, startPoint x: 429, startPoint y: 315, endPoint x: 387, endPoint y: 317, distance: 42.2
click at [387, 317] on p "3:30 PM" at bounding box center [407, 307] width 71 height 28
copy p "3:30 PM"
click at [641, 45] on icon "close" at bounding box center [648, 40] width 16 height 16
